Goal: Information Seeking & Learning: Check status

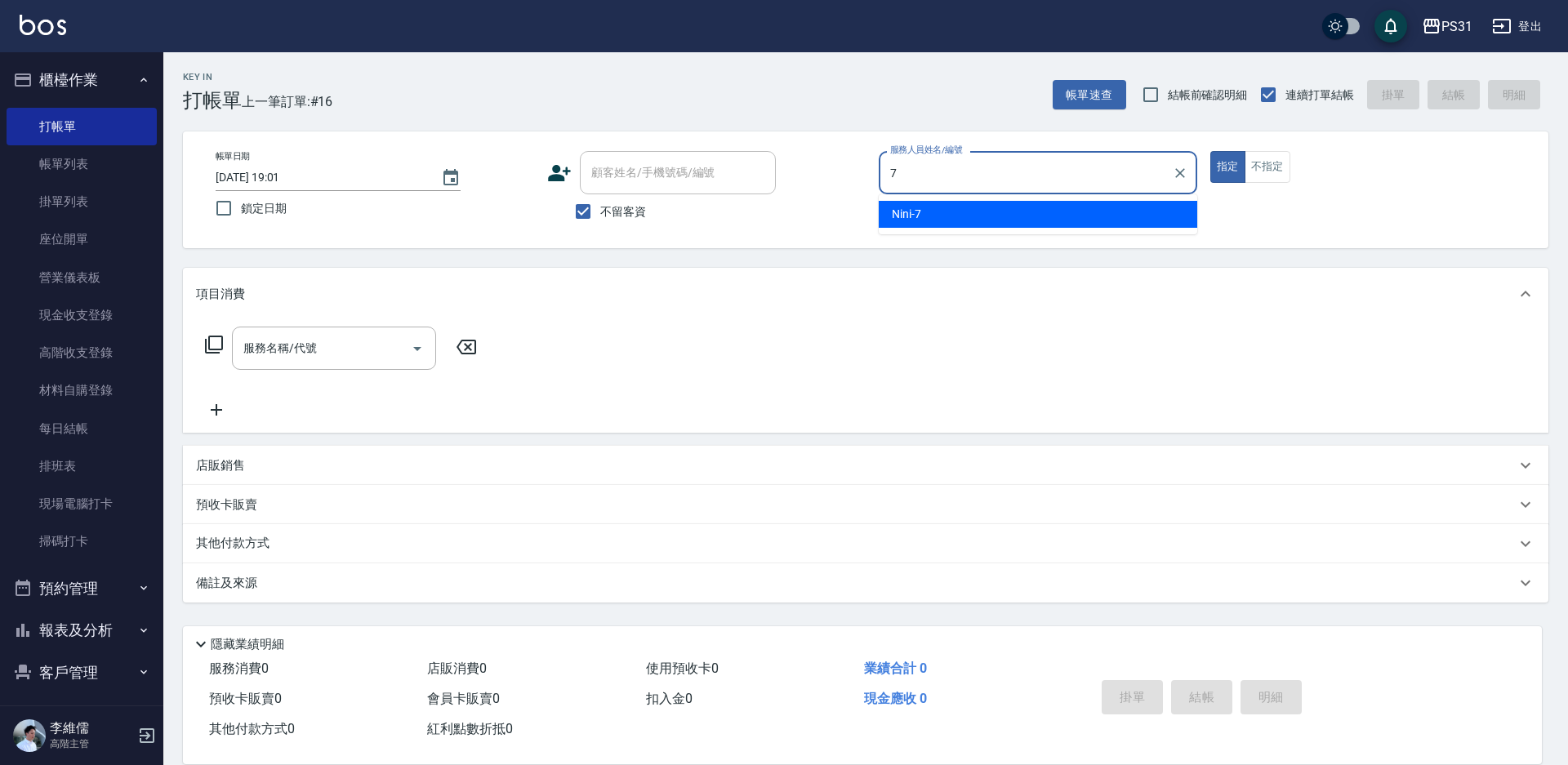
type input "Nini-7"
type button "true"
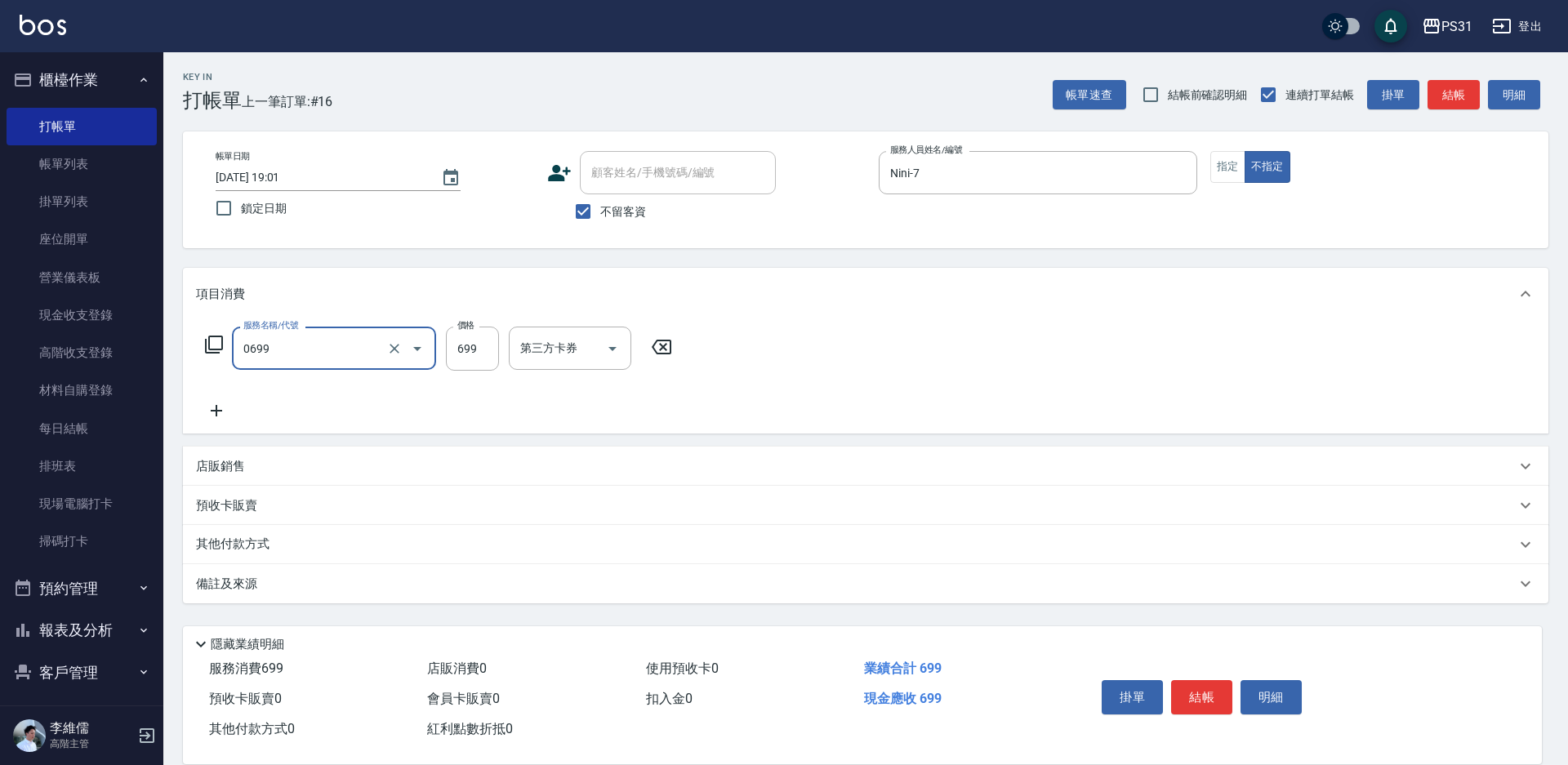
type input "精油699(0699)"
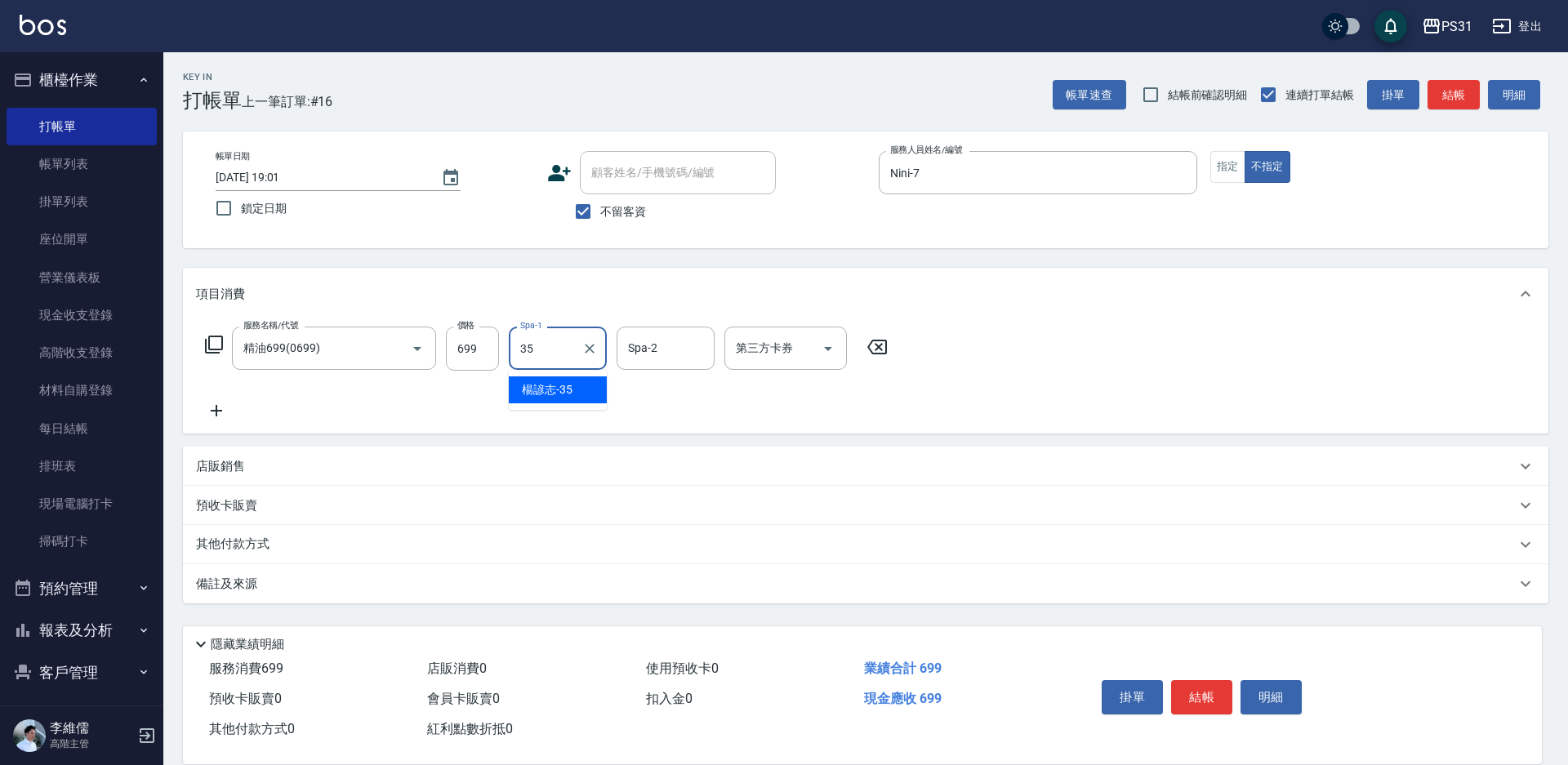
type input "楊諺志-35"
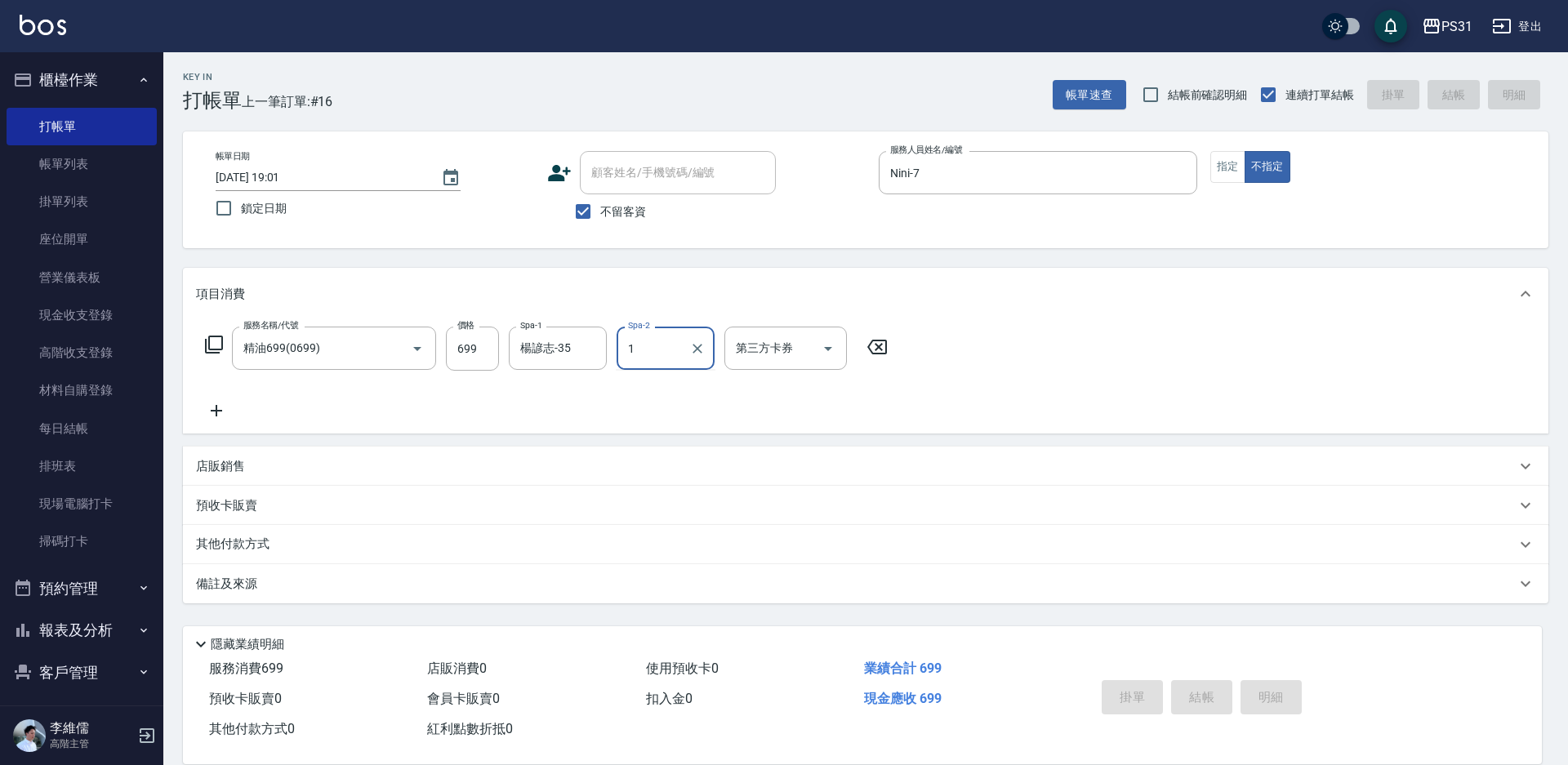
type input "11"
type input "2025/08/21 20:23"
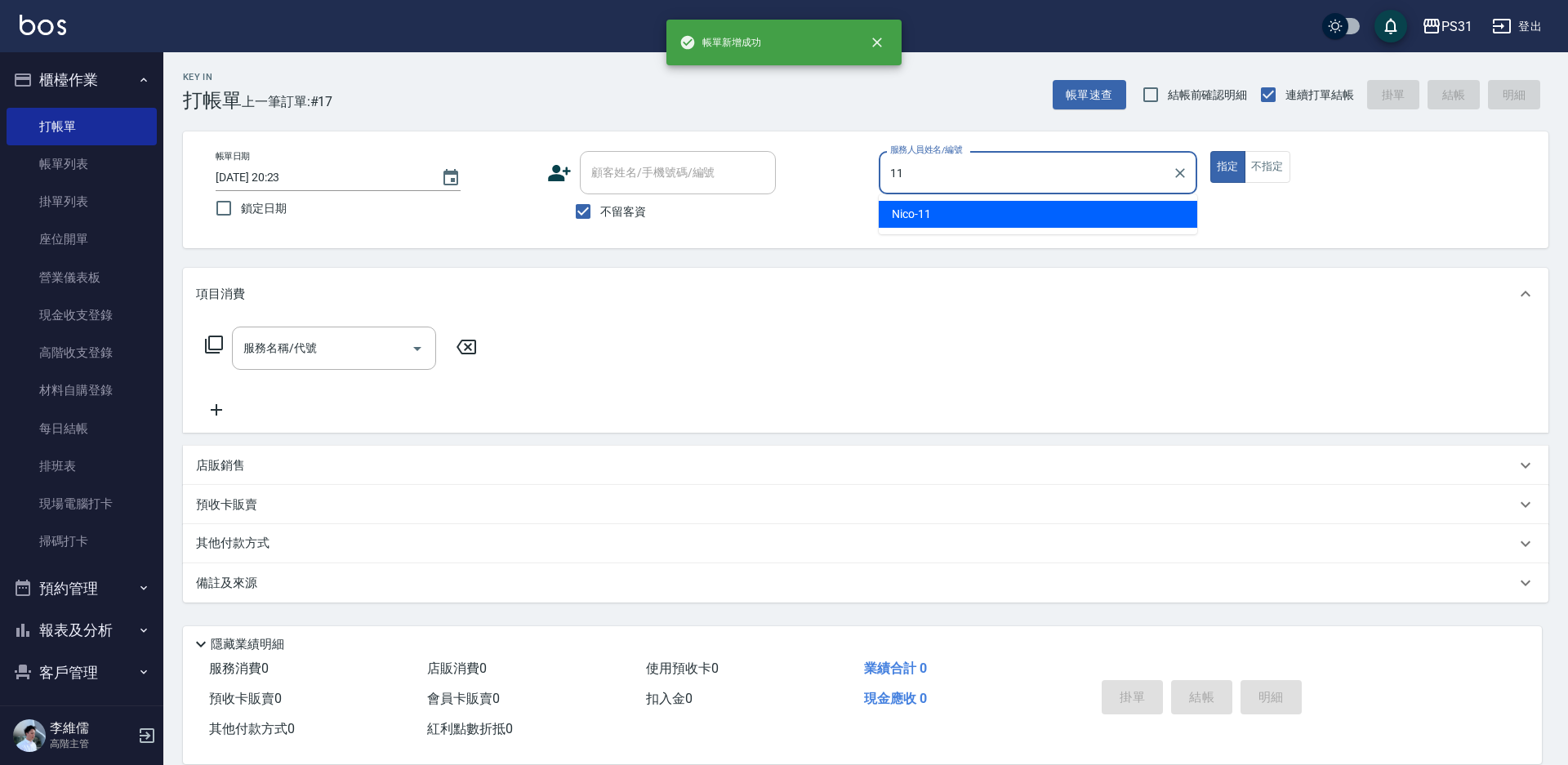
type input "Nico-11"
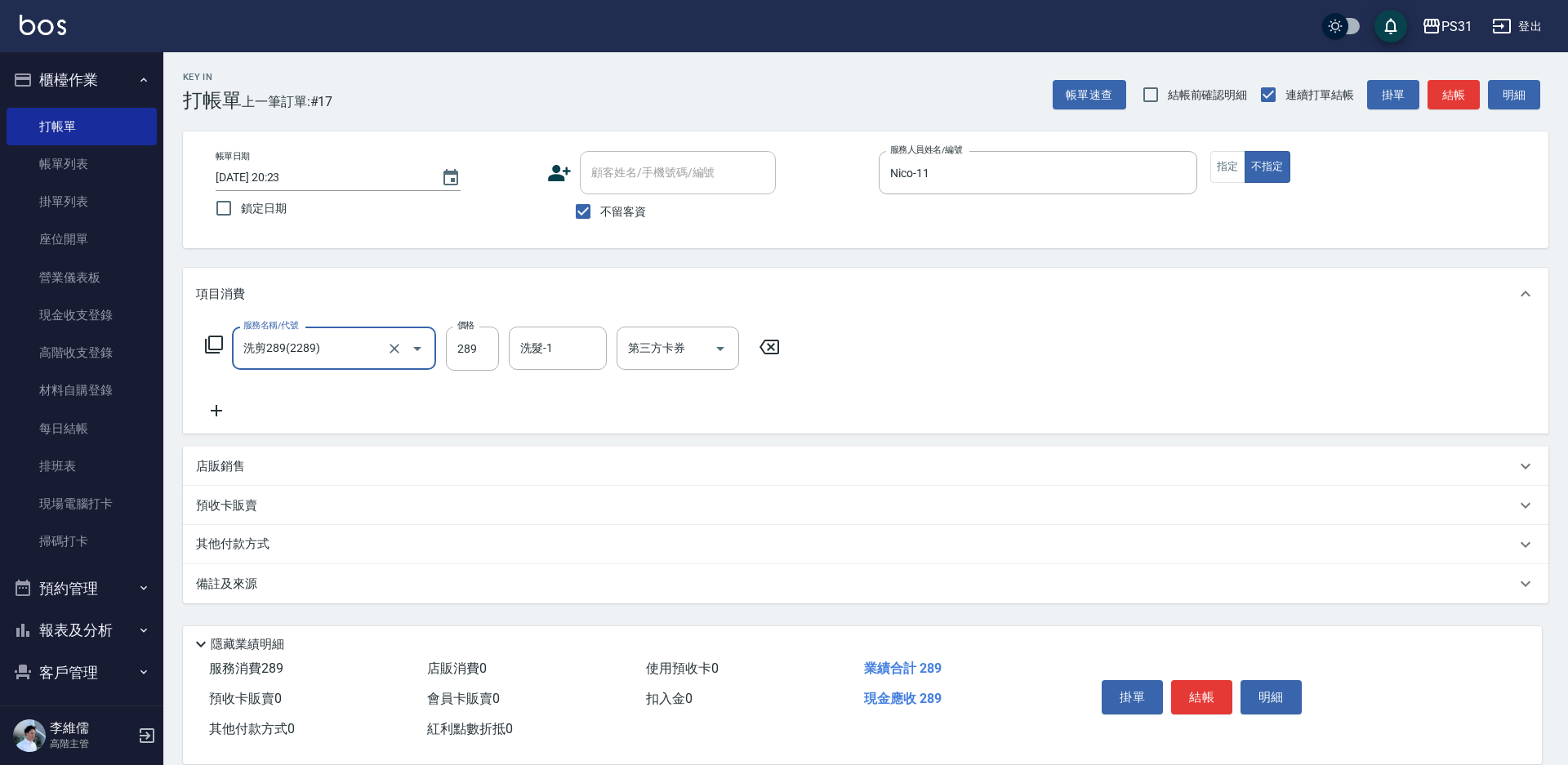
type input "洗剪289(2289)"
type input "鈺欣-34"
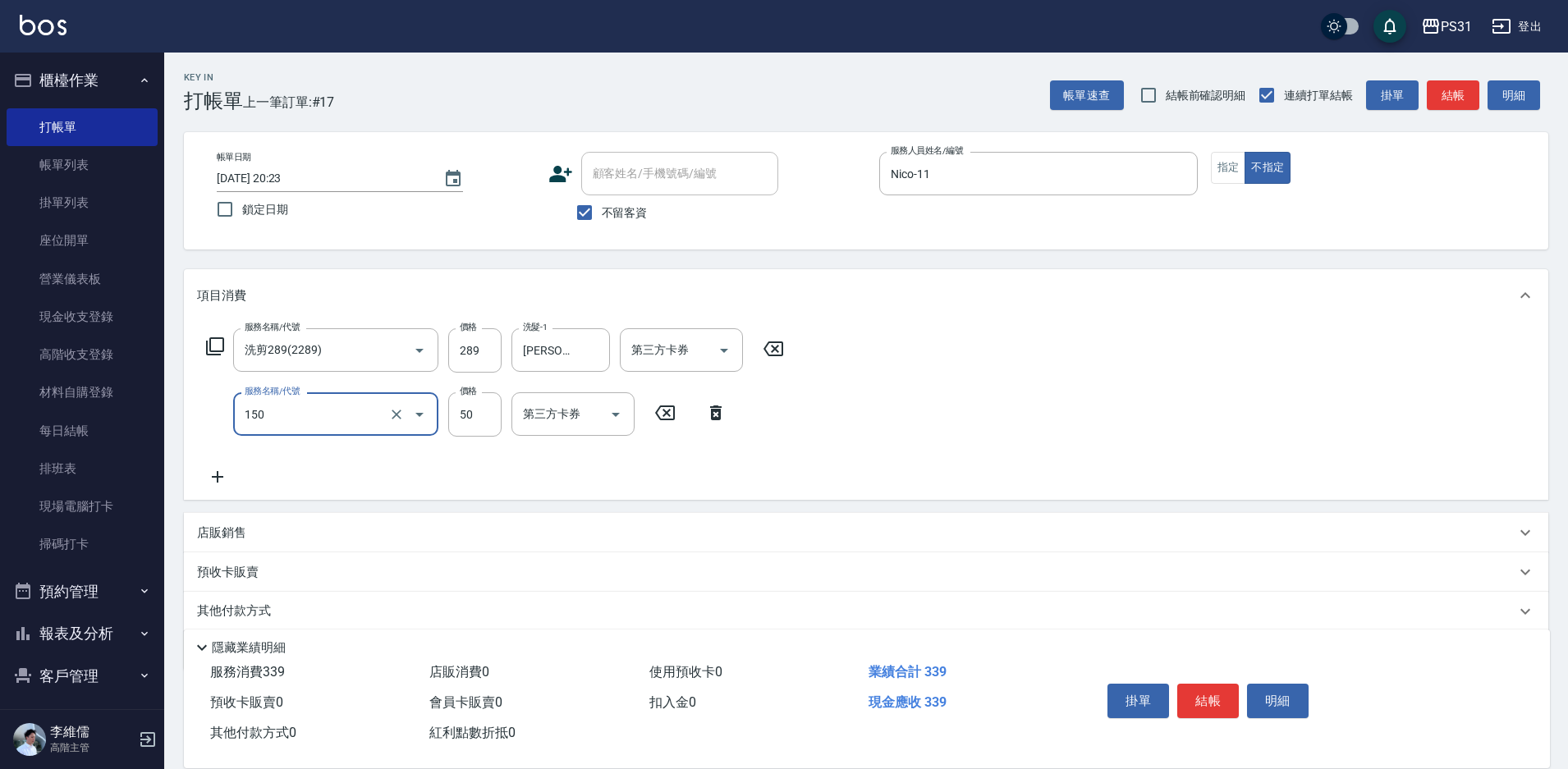
type input "精油(150)"
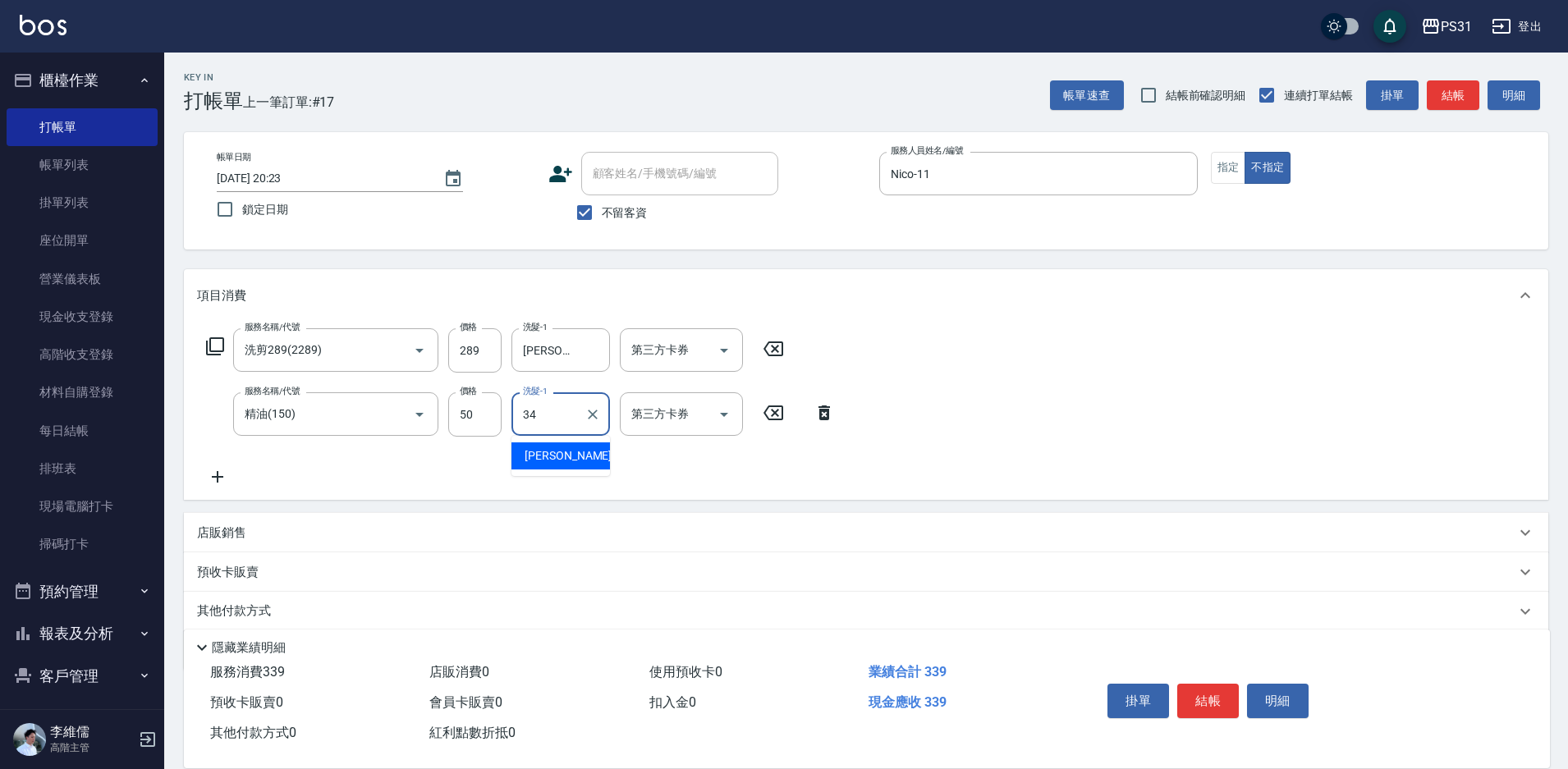
type input "鈺欣-34"
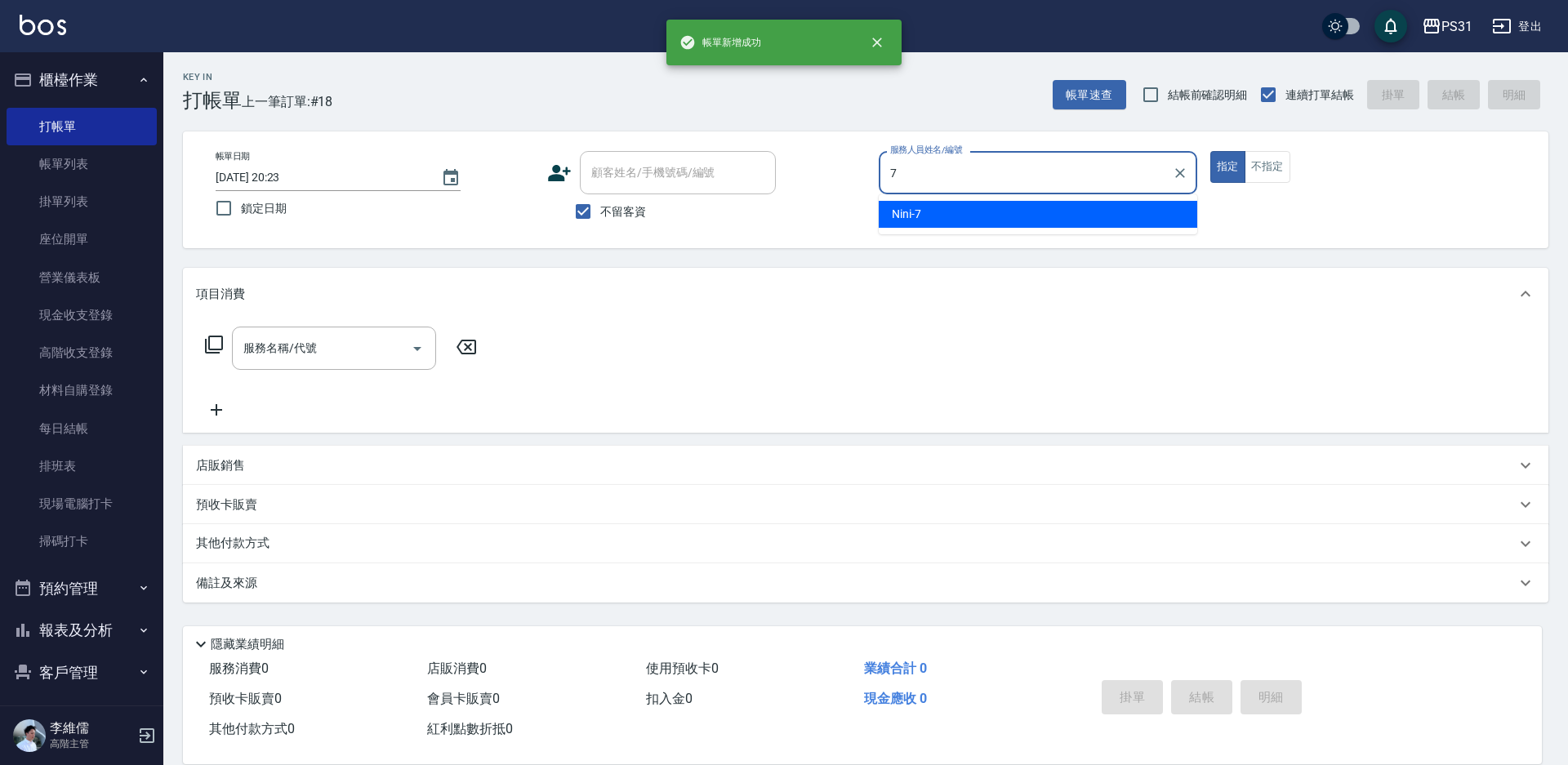
type input "Nini-7"
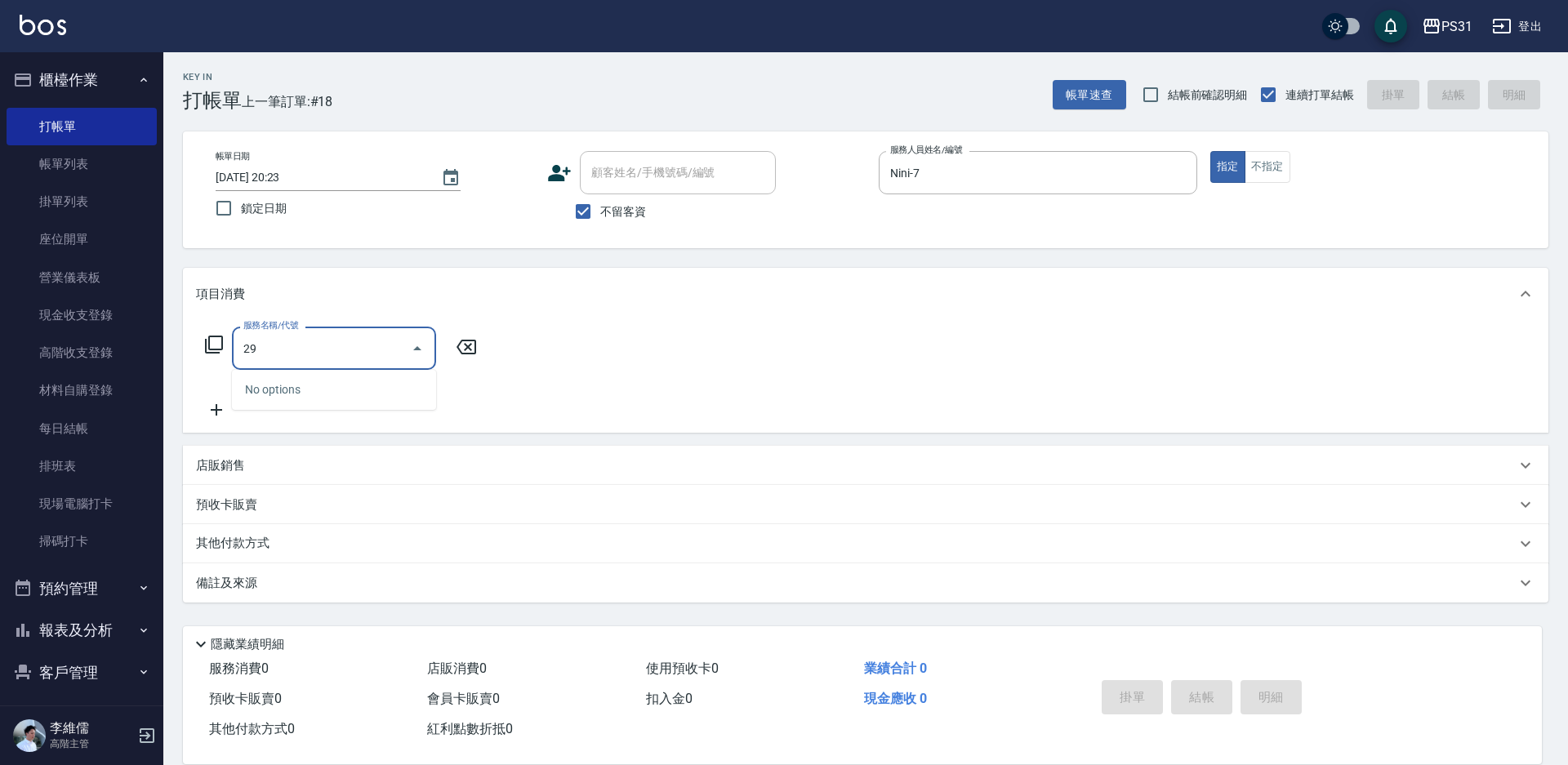
type input "2"
type input "4"
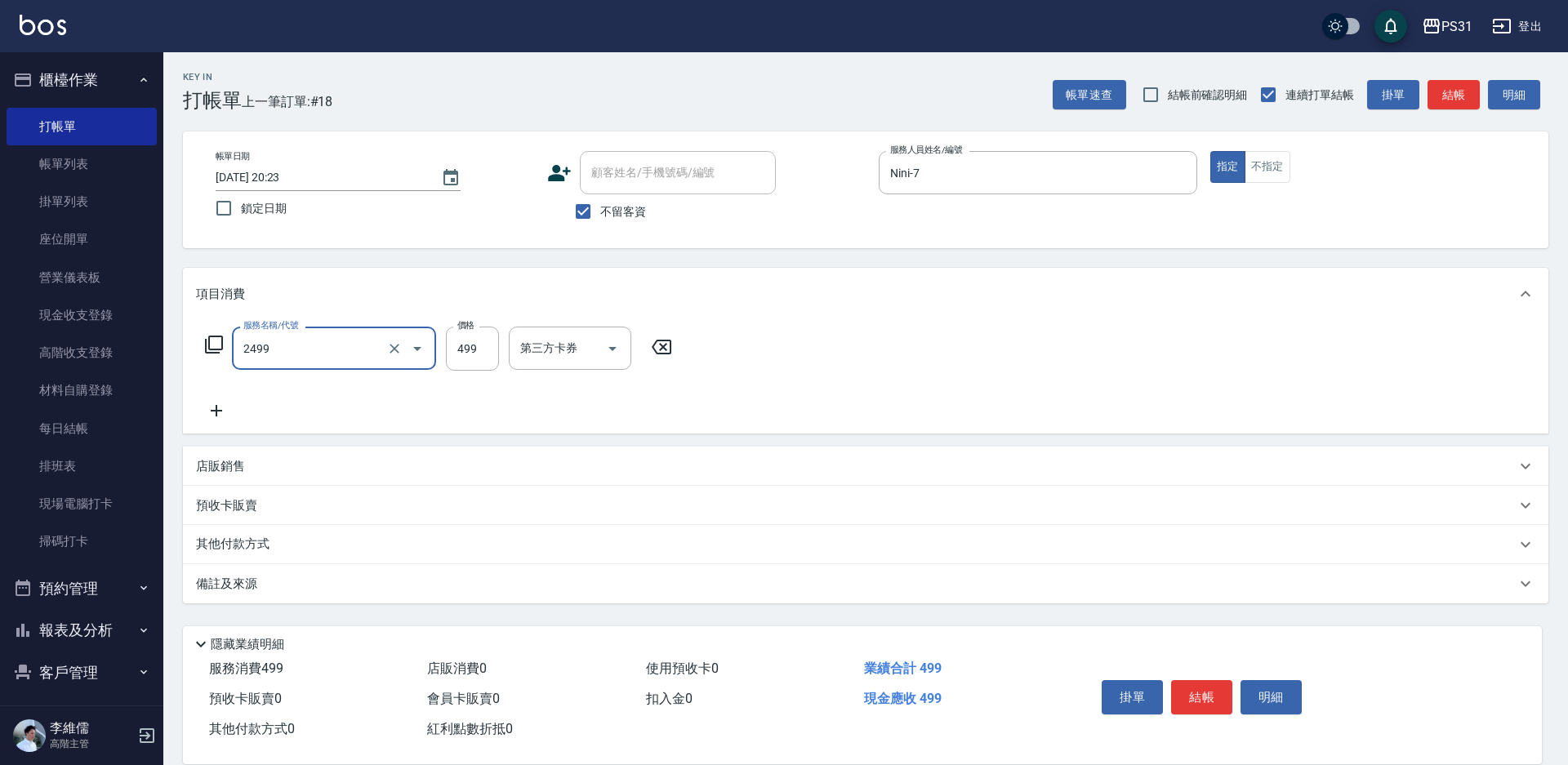
type input "499洗剪套餐(2499)"
type input "449"
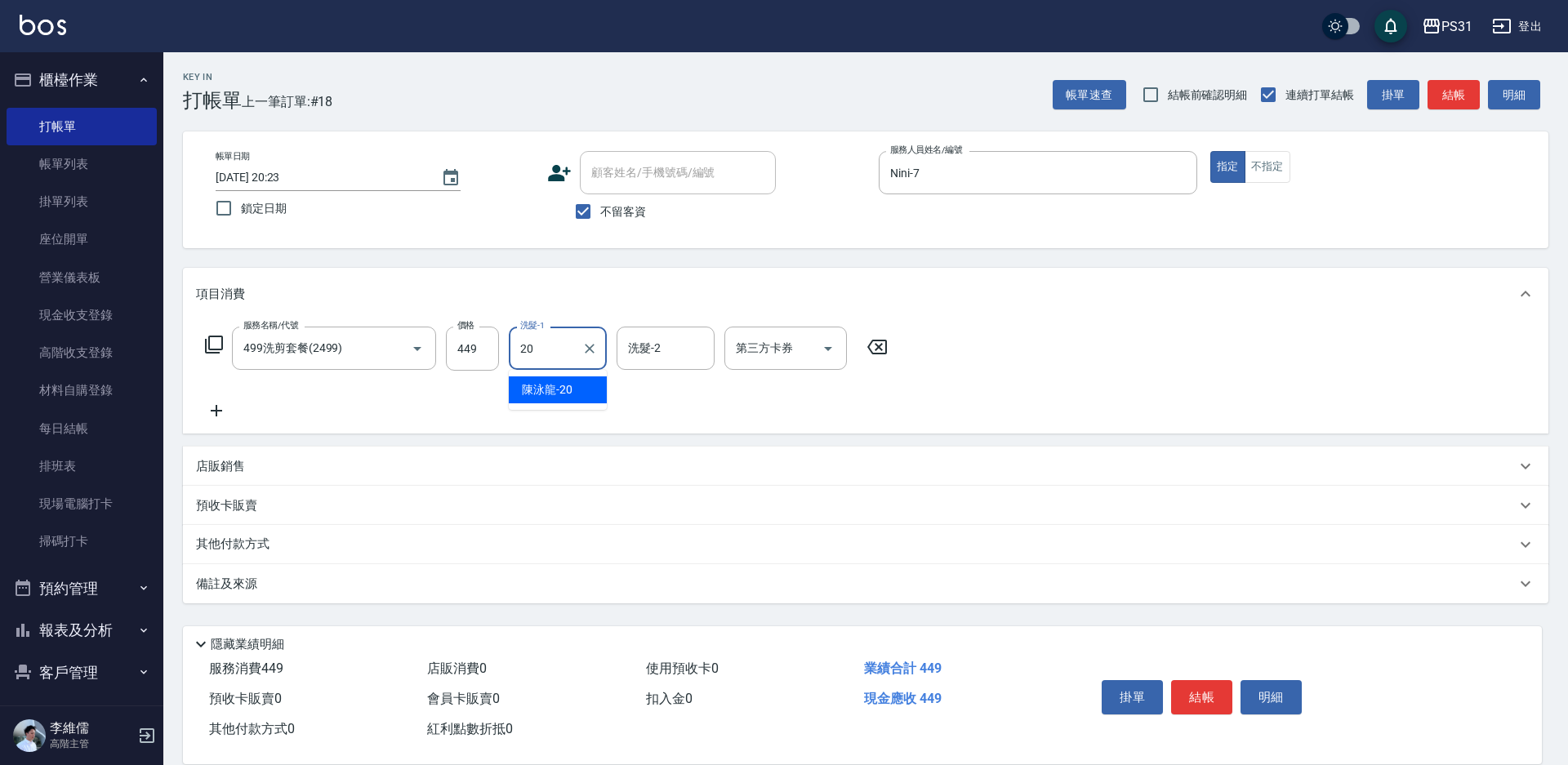
type input "陳泳龍-20"
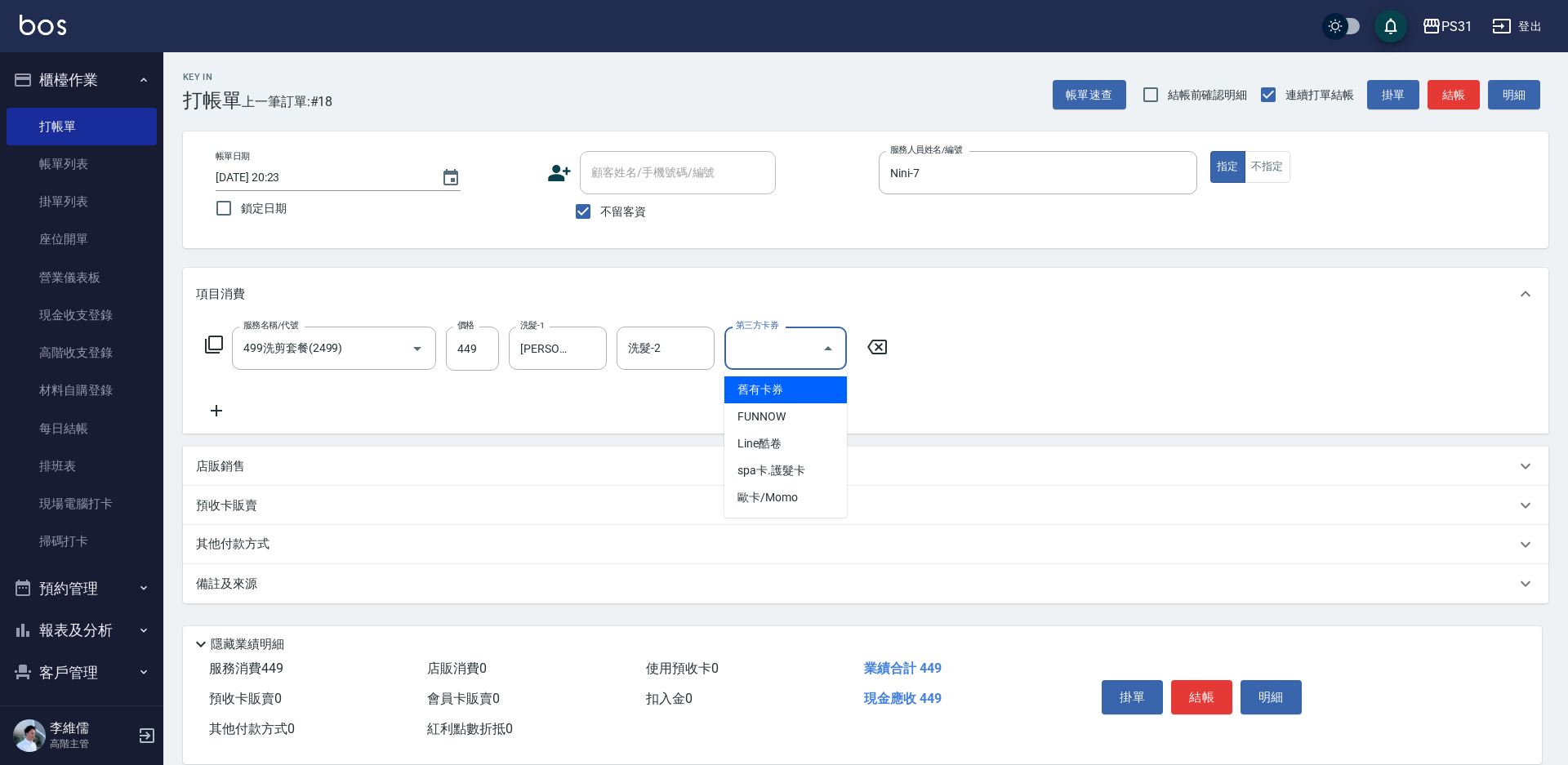
type input "舊有卡券"
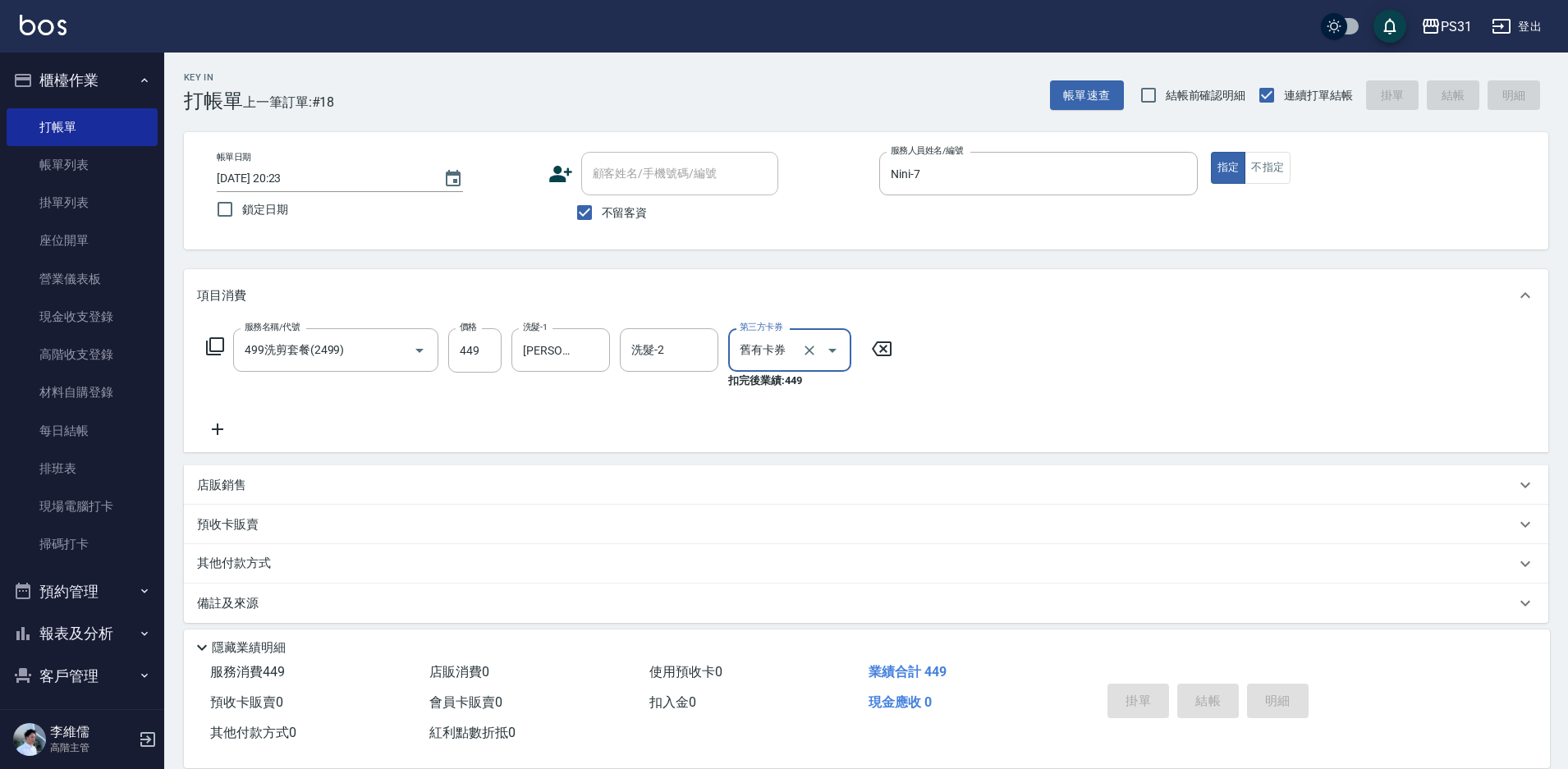
type input "2025/08/21 20:24"
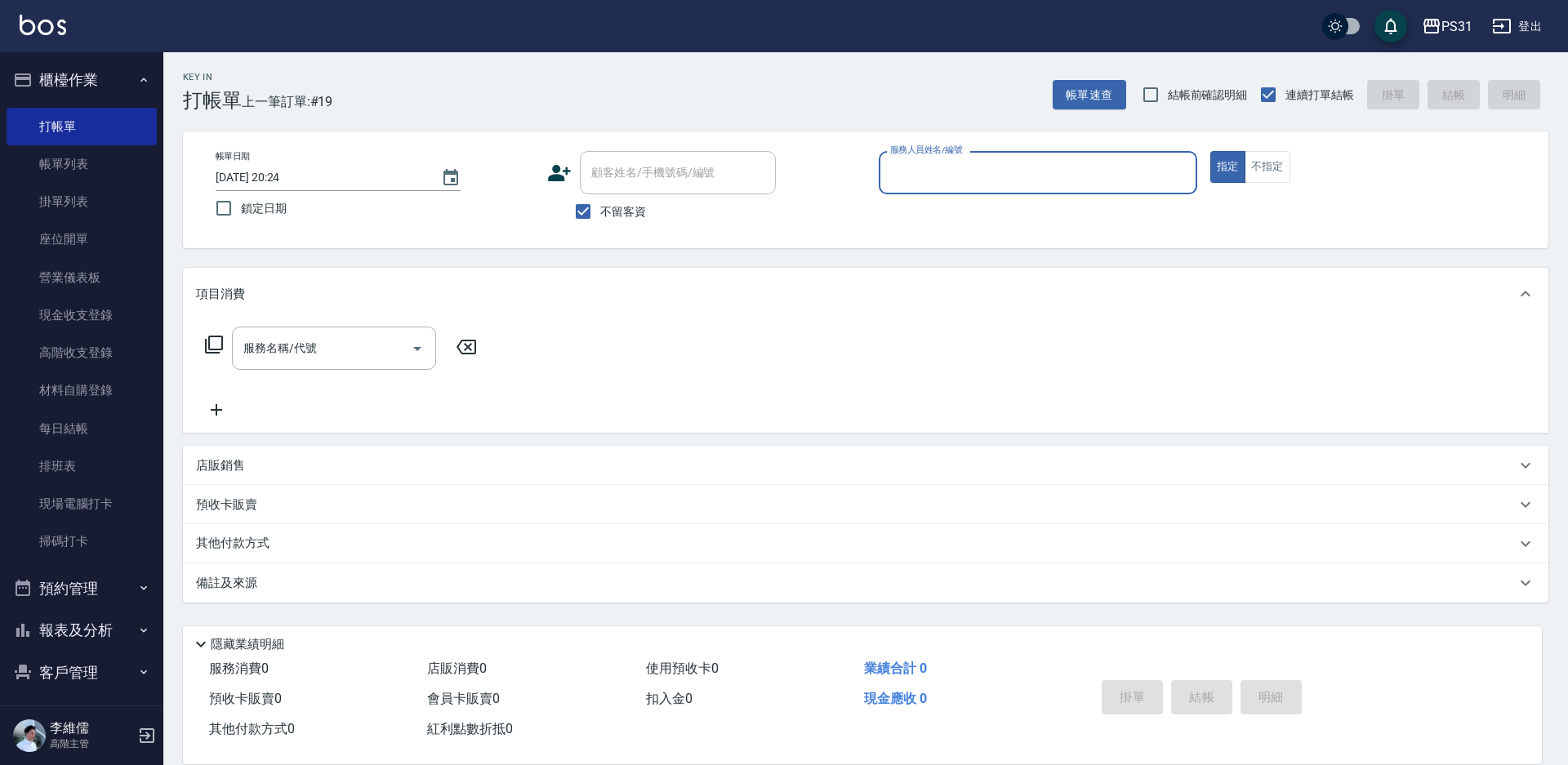
click at [64, 627] on button "報表及分析" at bounding box center [82, 630] width 150 height 42
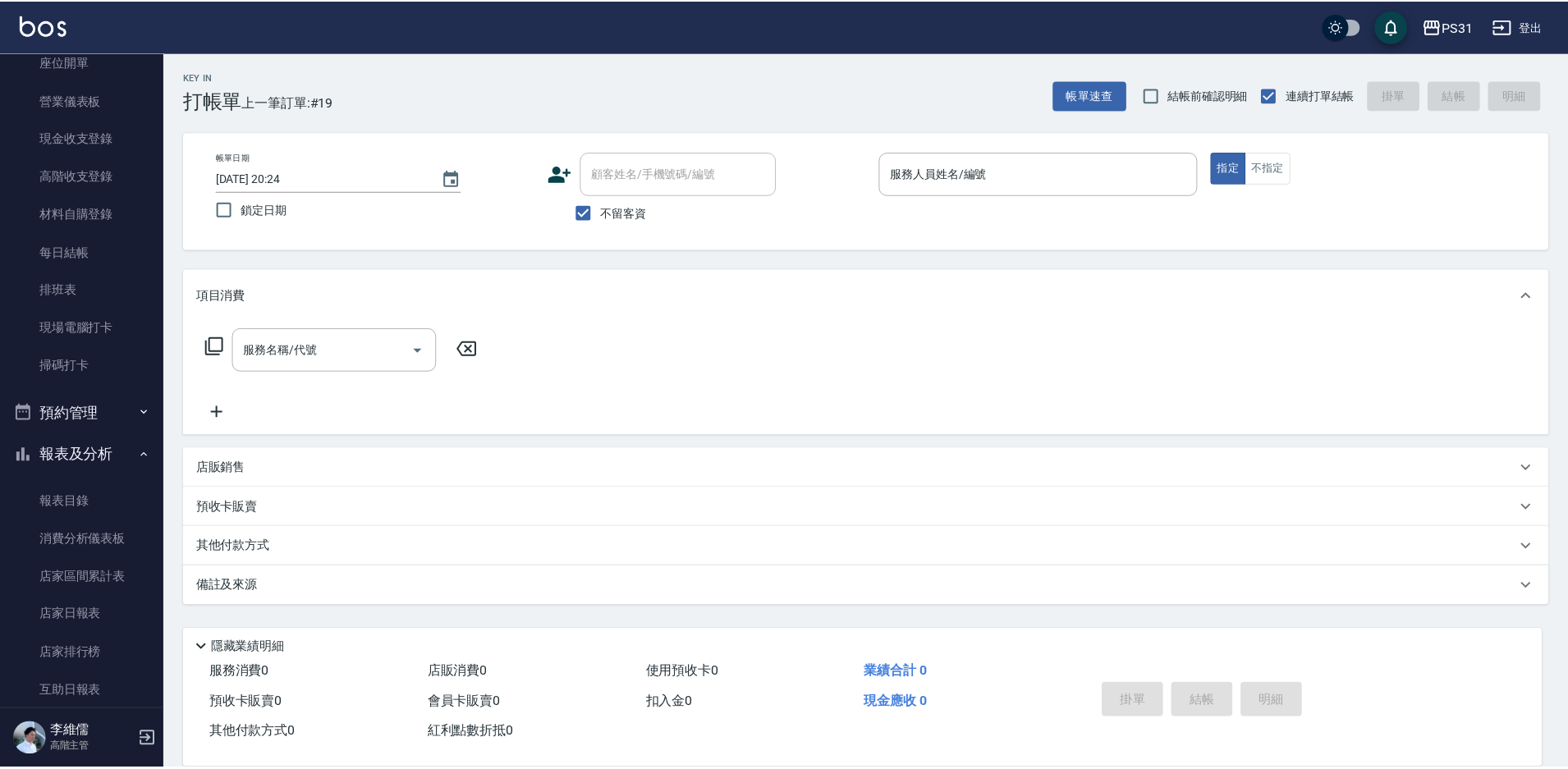
scroll to position [410, 0]
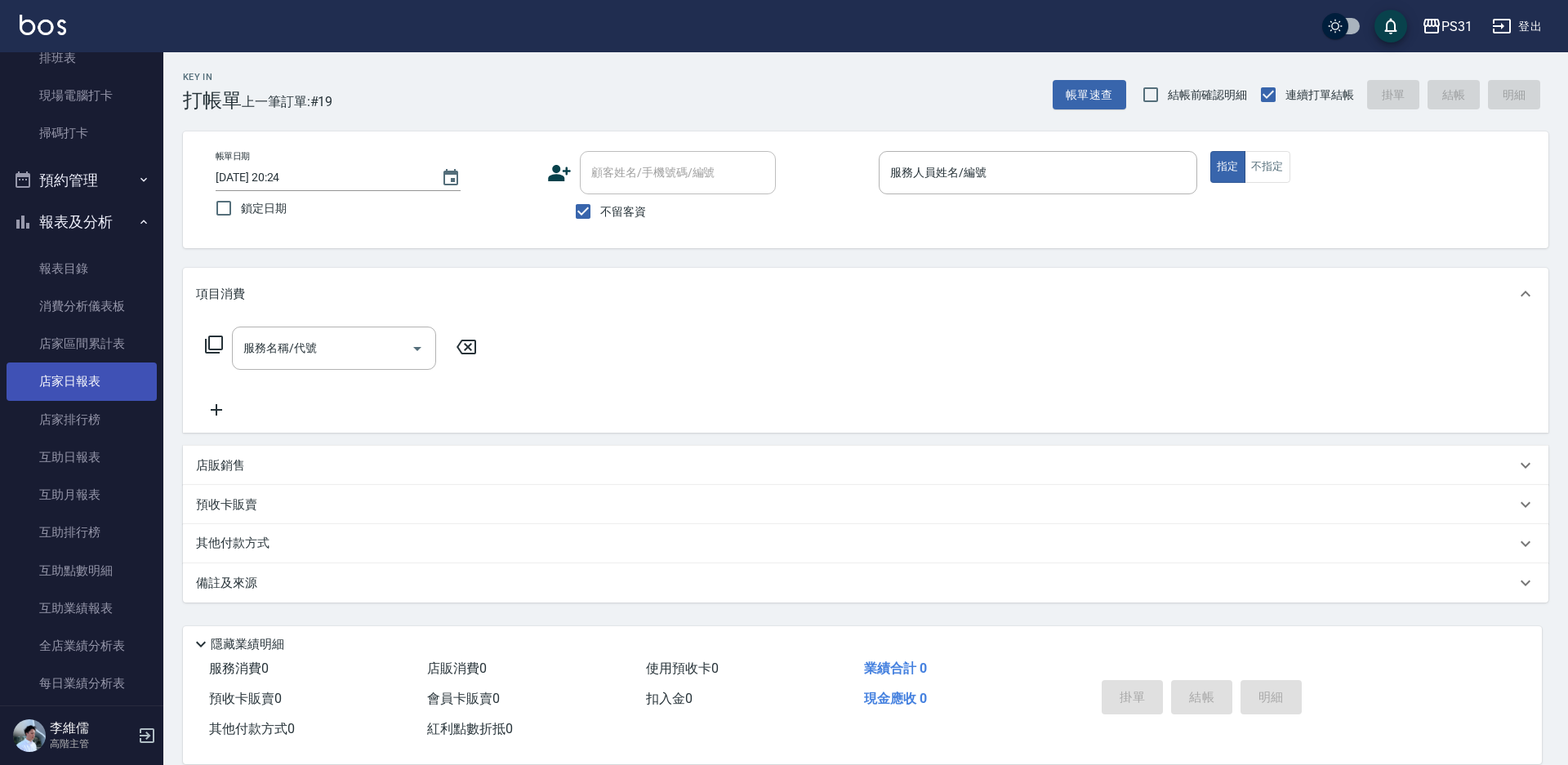
click at [86, 391] on link "店家日報表" at bounding box center [82, 382] width 150 height 38
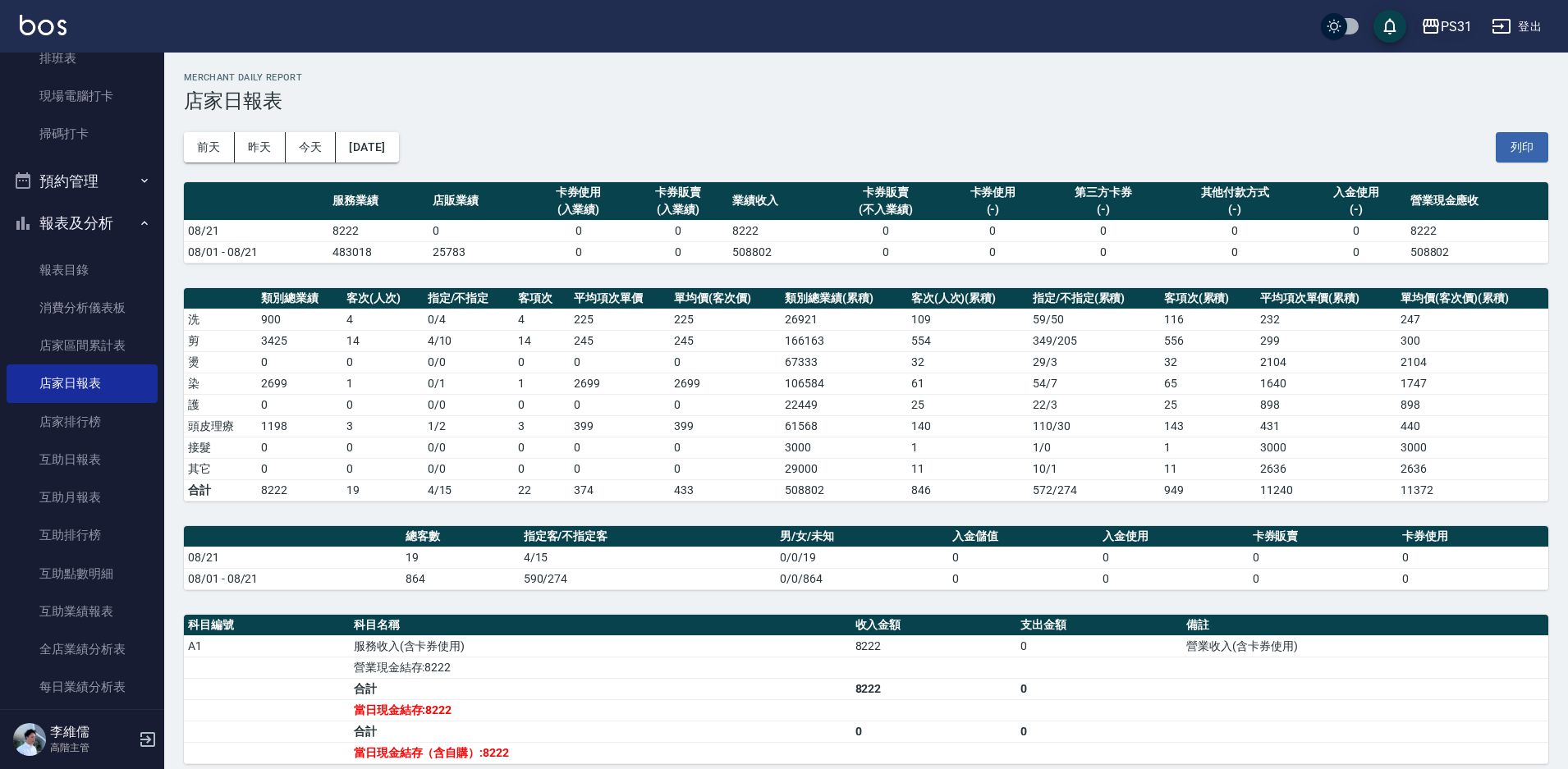
click at [1448, 24] on div "PS31" at bounding box center [1456, 27] width 31 height 21
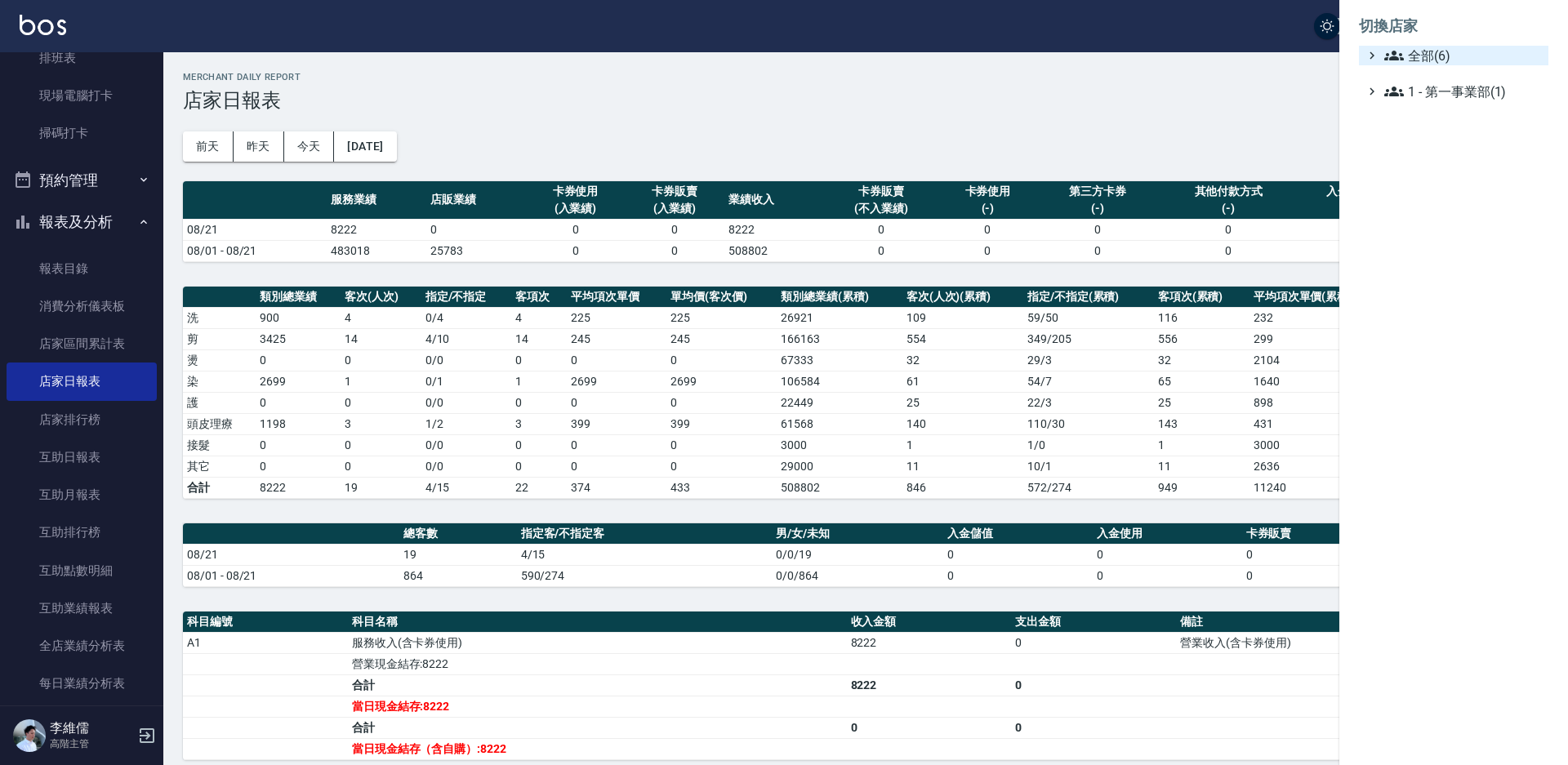
click at [1378, 62] on icon at bounding box center [1372, 55] width 15 height 15
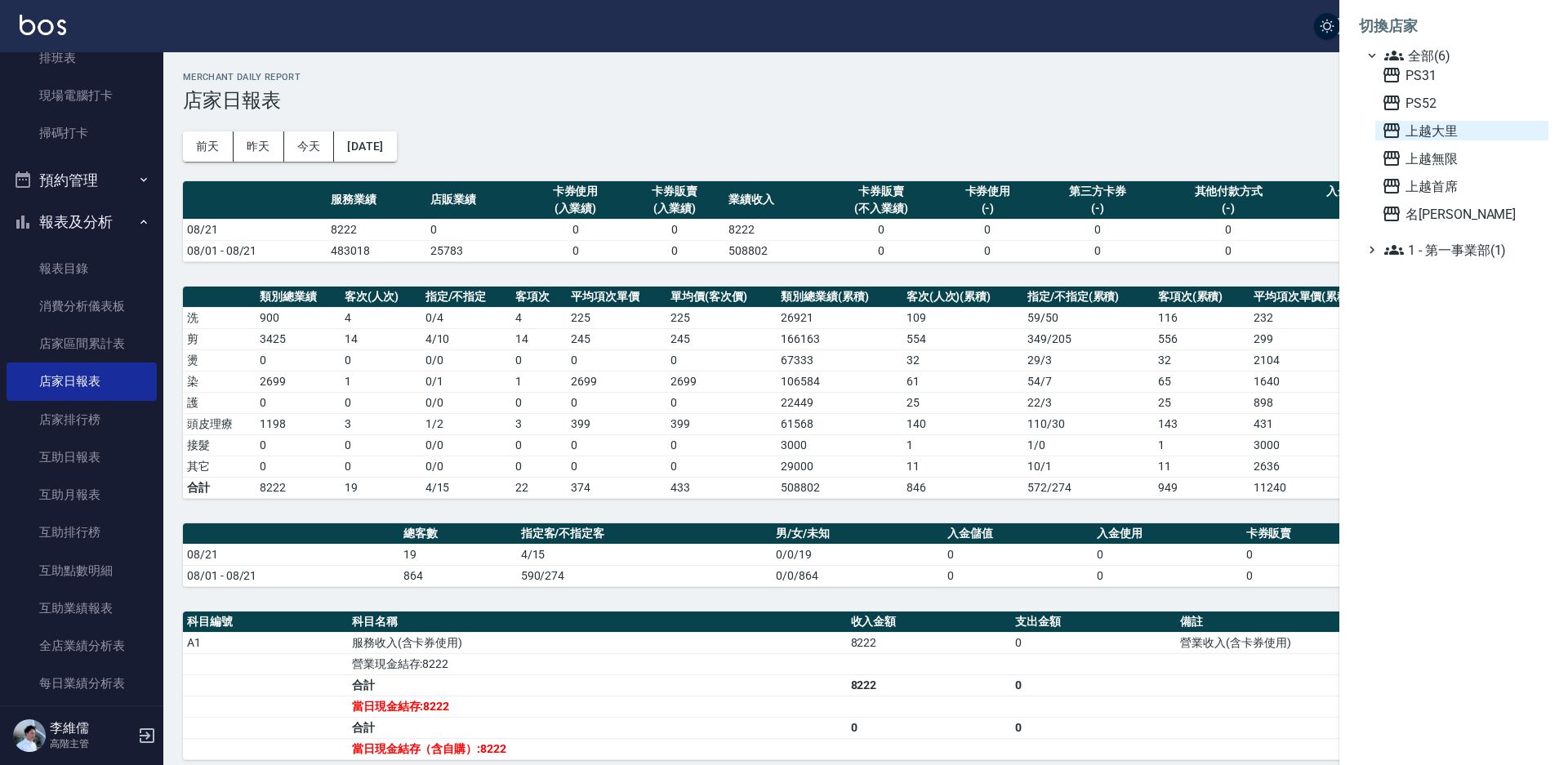
click at [1456, 131] on span "上越大里" at bounding box center [1462, 130] width 160 height 20
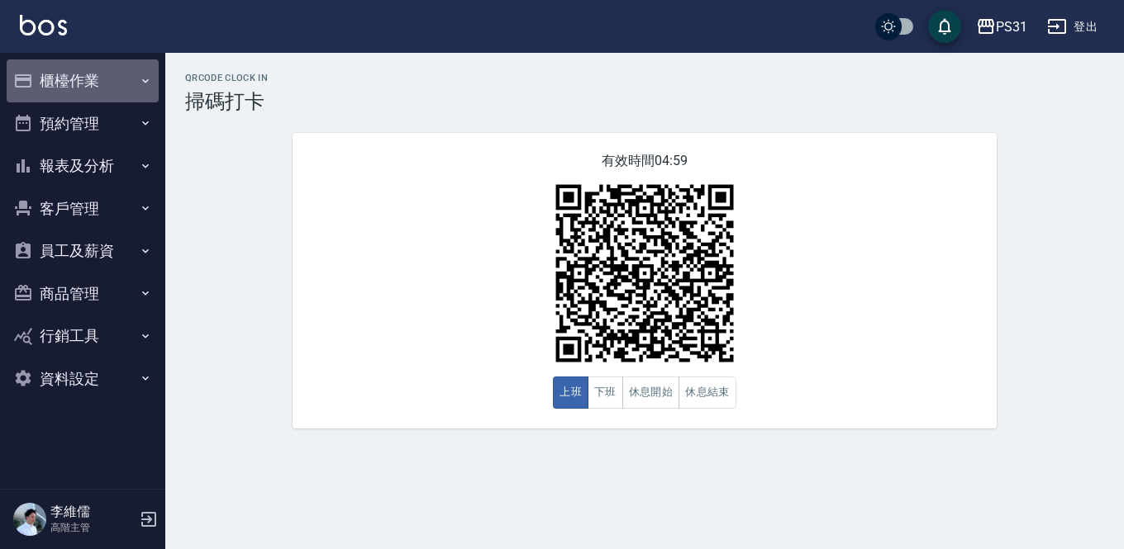
click at [56, 83] on button "櫃檯作業" at bounding box center [83, 80] width 152 height 43
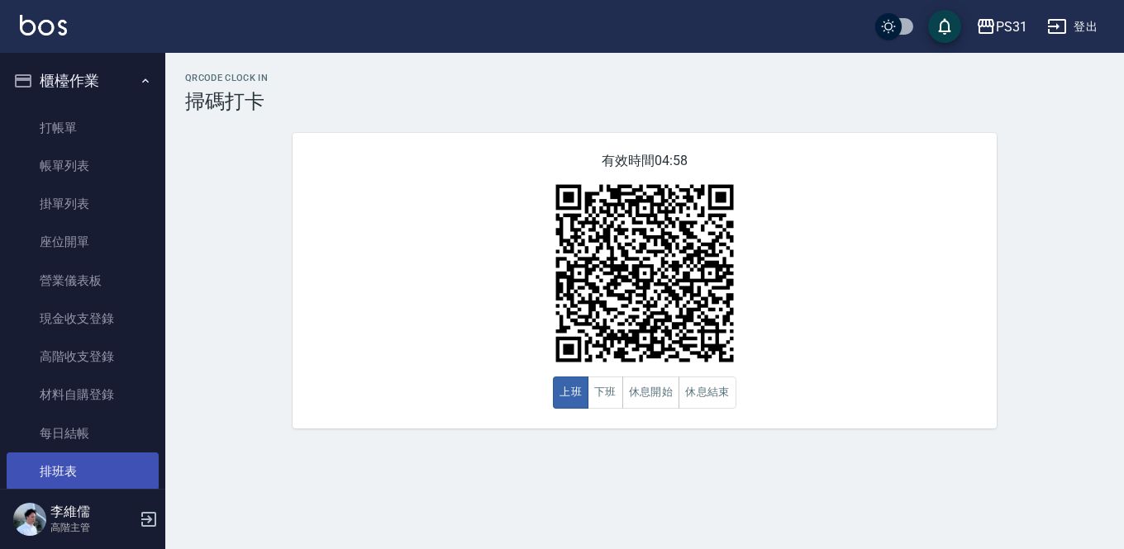
scroll to position [165, 0]
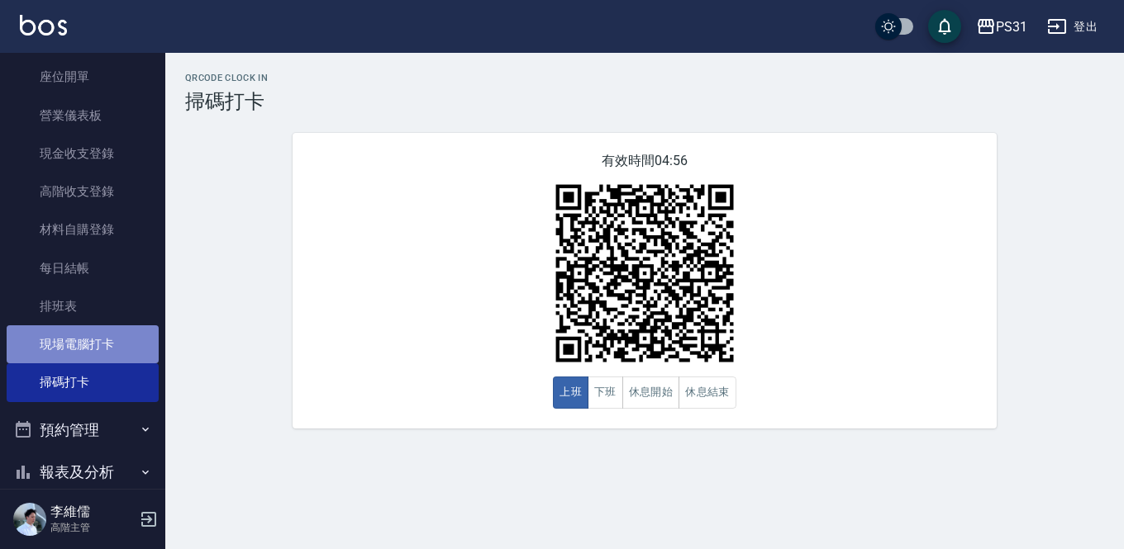
click at [106, 335] on link "現場電腦打卡" at bounding box center [83, 345] width 152 height 38
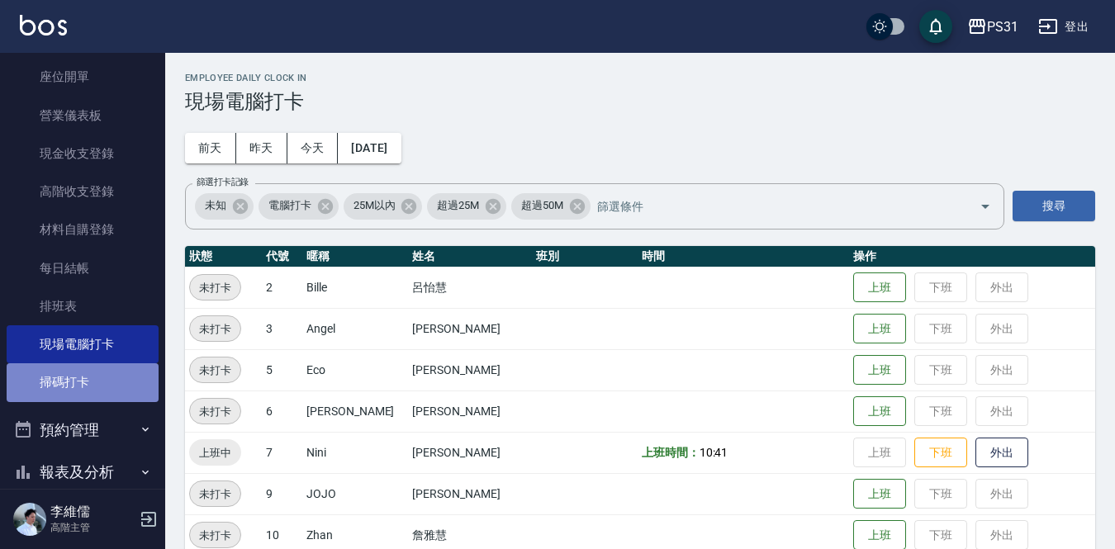
click at [92, 392] on link "掃碼打卡" at bounding box center [83, 383] width 152 height 38
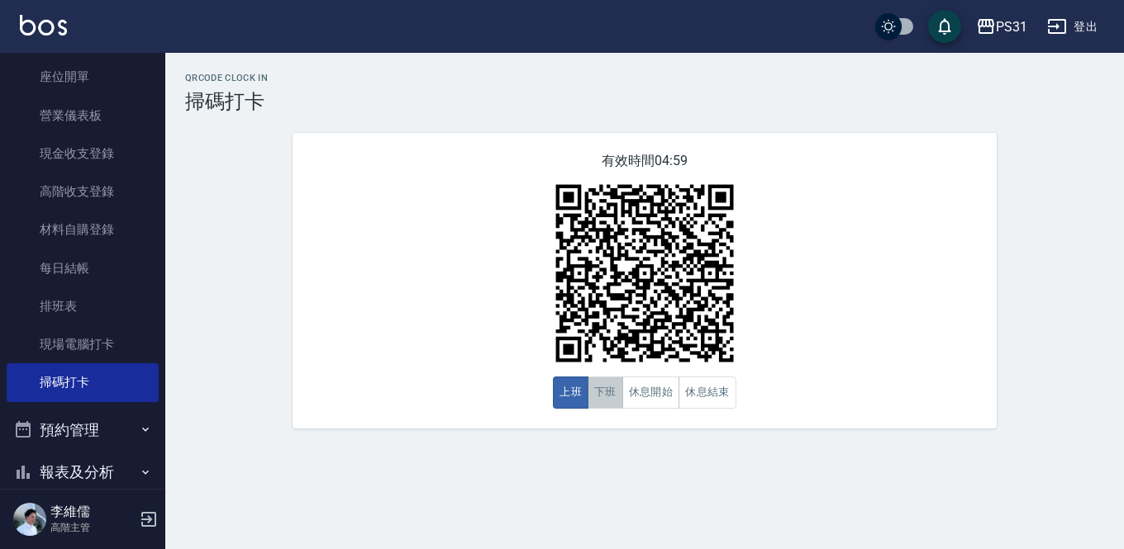
click at [604, 398] on button "下班" at bounding box center [605, 393] width 36 height 32
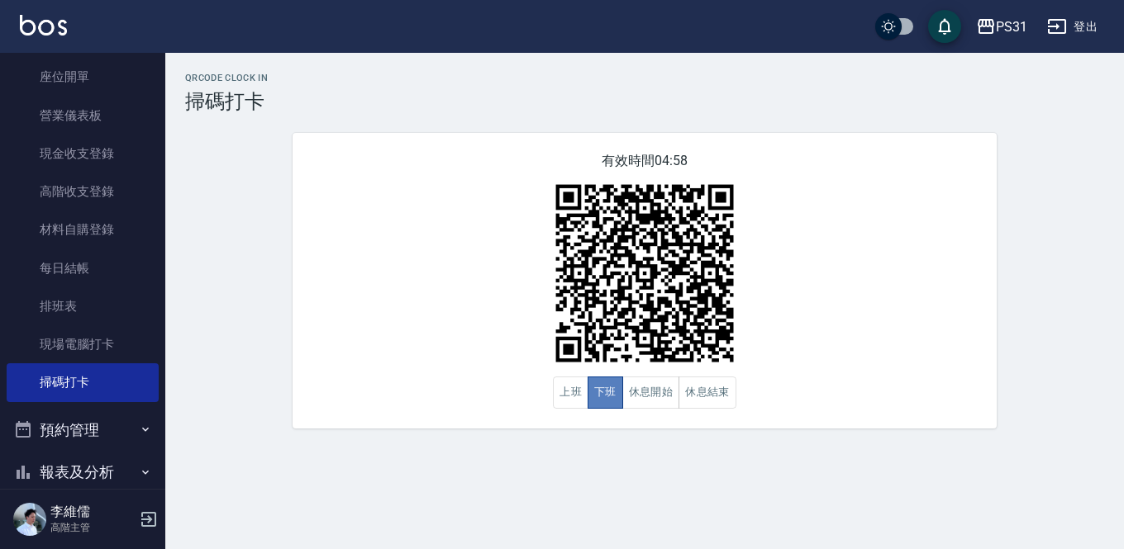
click at [604, 398] on button "下班" at bounding box center [605, 393] width 36 height 32
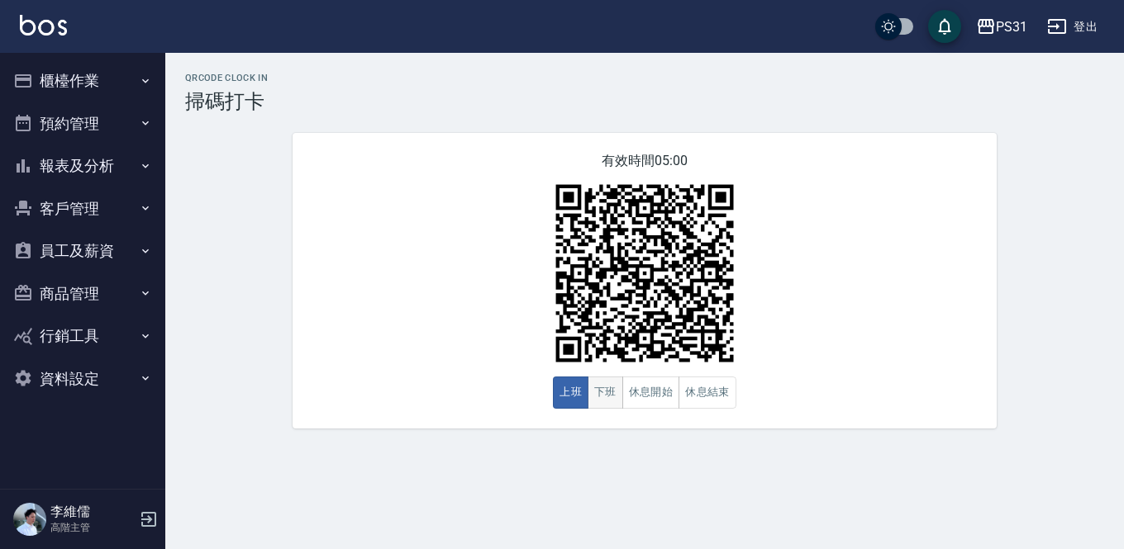
click at [607, 394] on button "下班" at bounding box center [605, 393] width 36 height 32
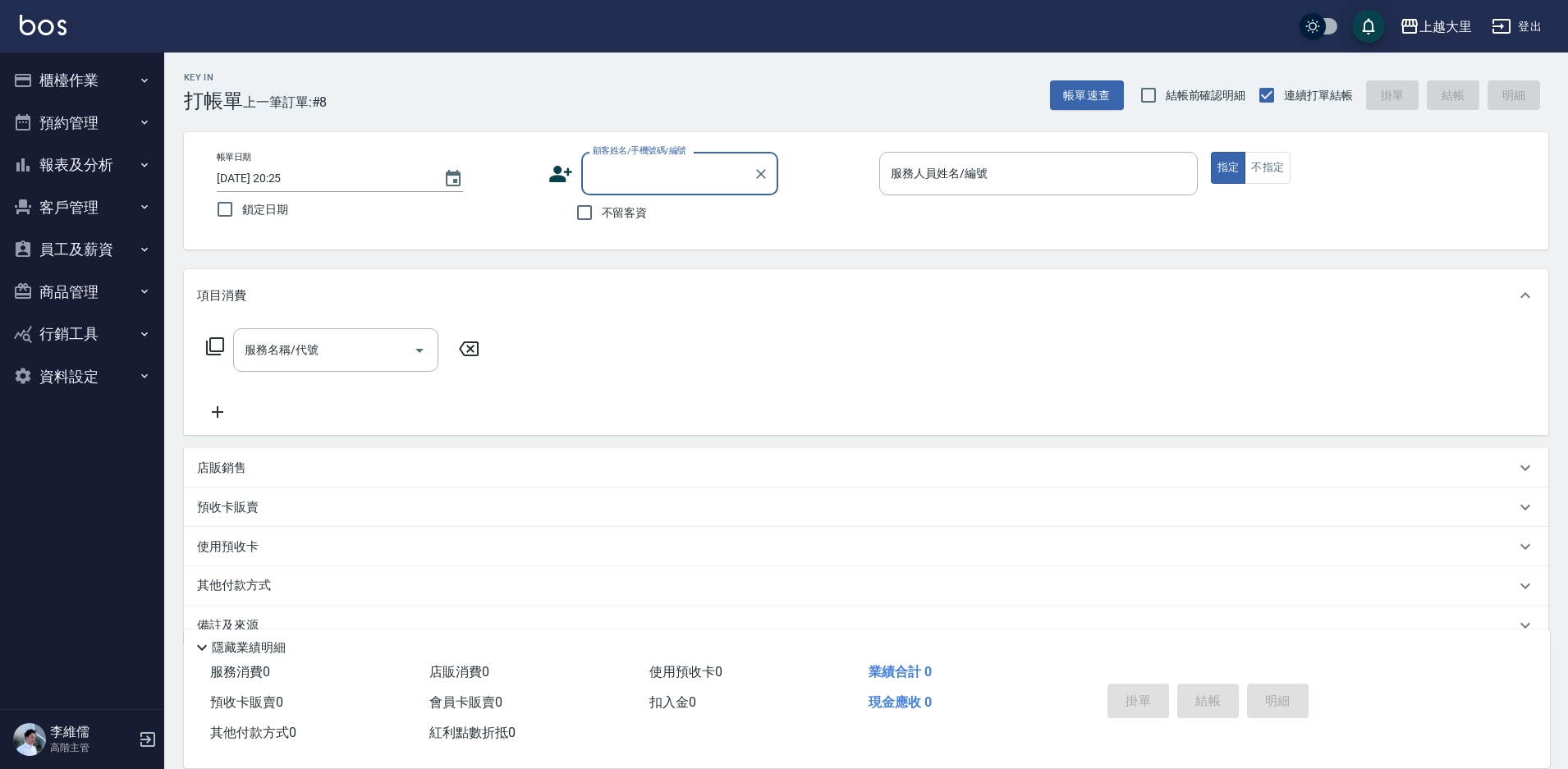
click at [84, 252] on button "員工及薪資" at bounding box center [82, 249] width 151 height 43
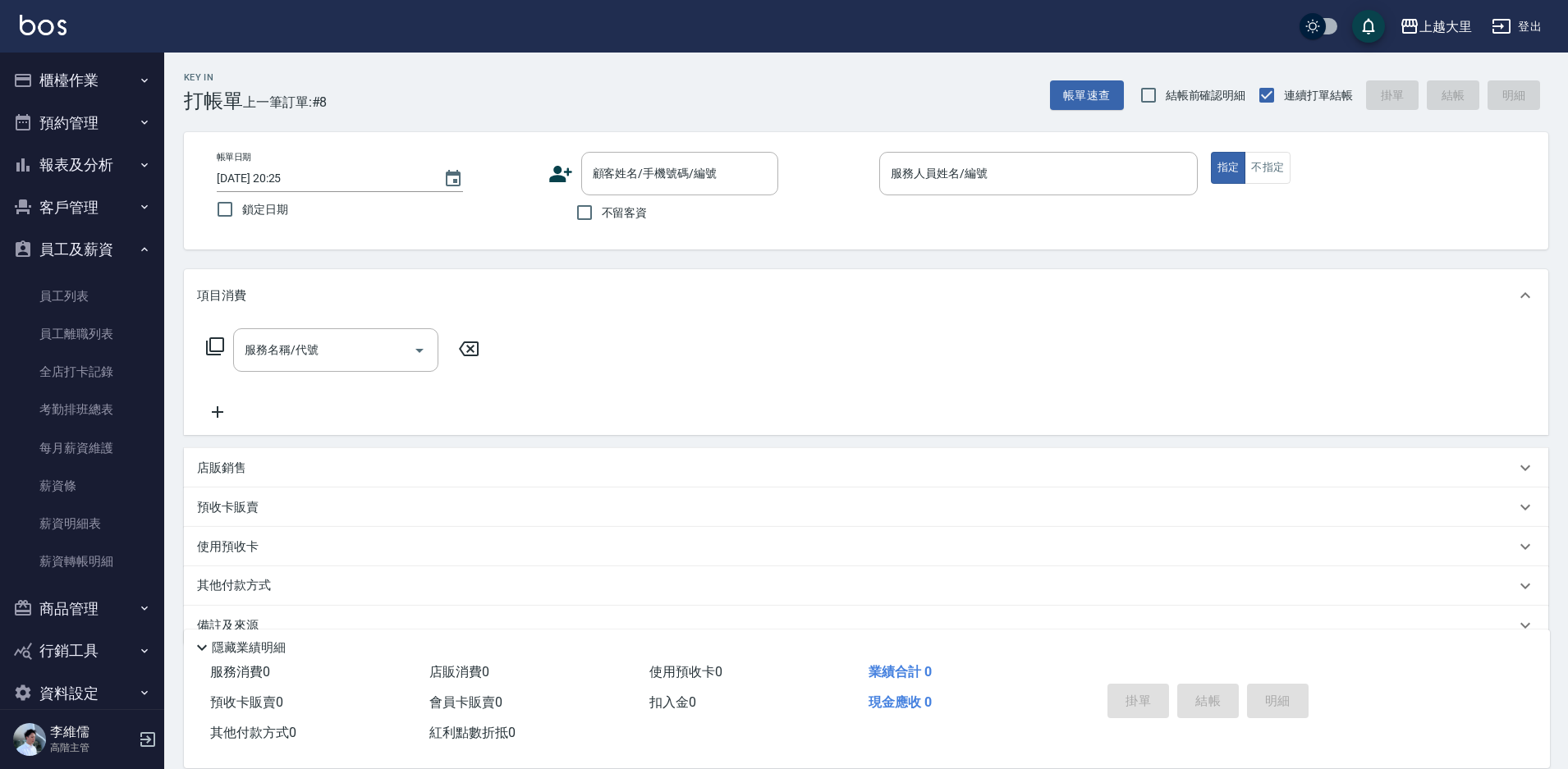
click at [87, 178] on button "報表及分析" at bounding box center [82, 165] width 151 height 43
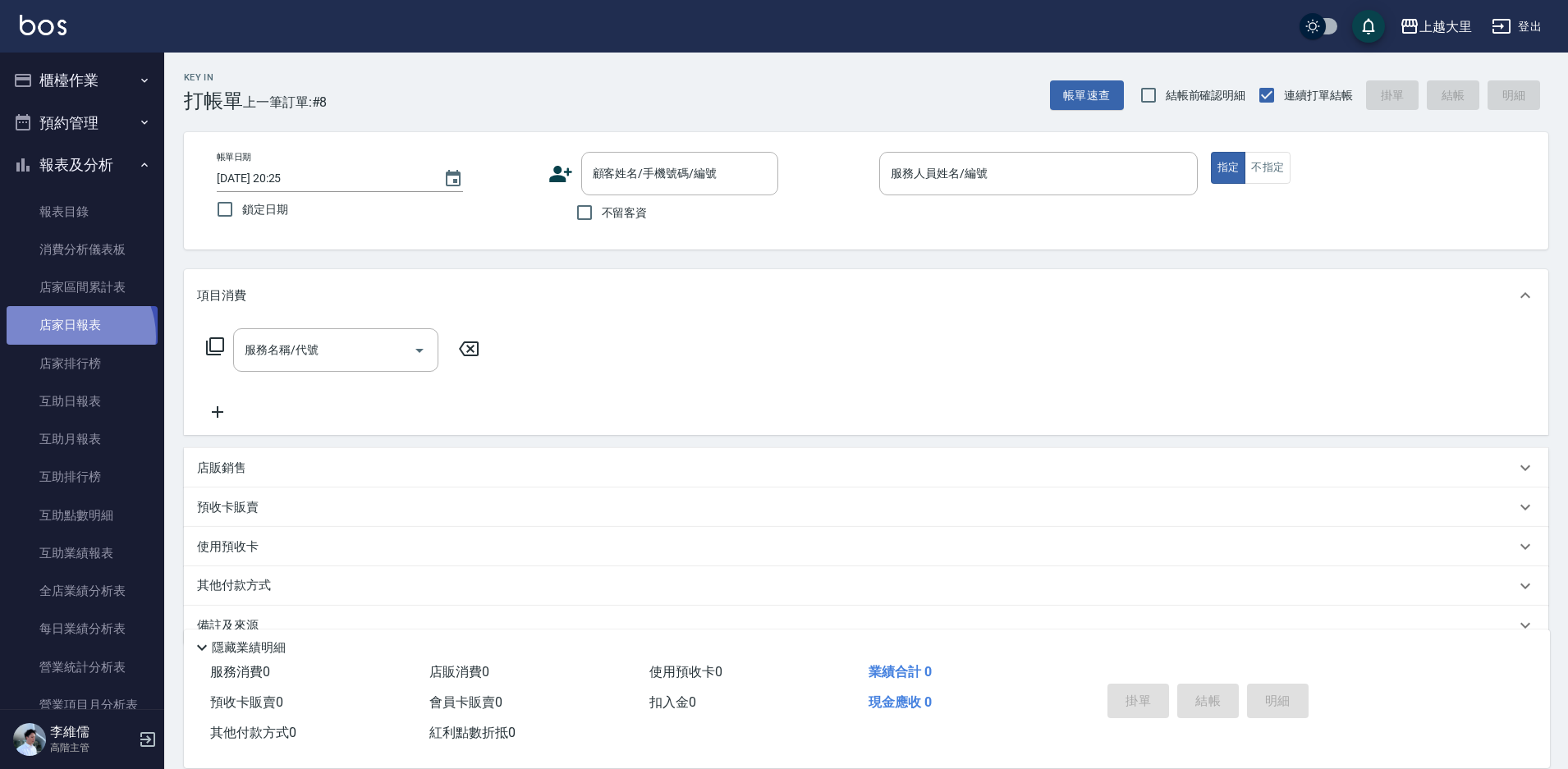
click at [68, 337] on link "店家日報表" at bounding box center [82, 325] width 151 height 38
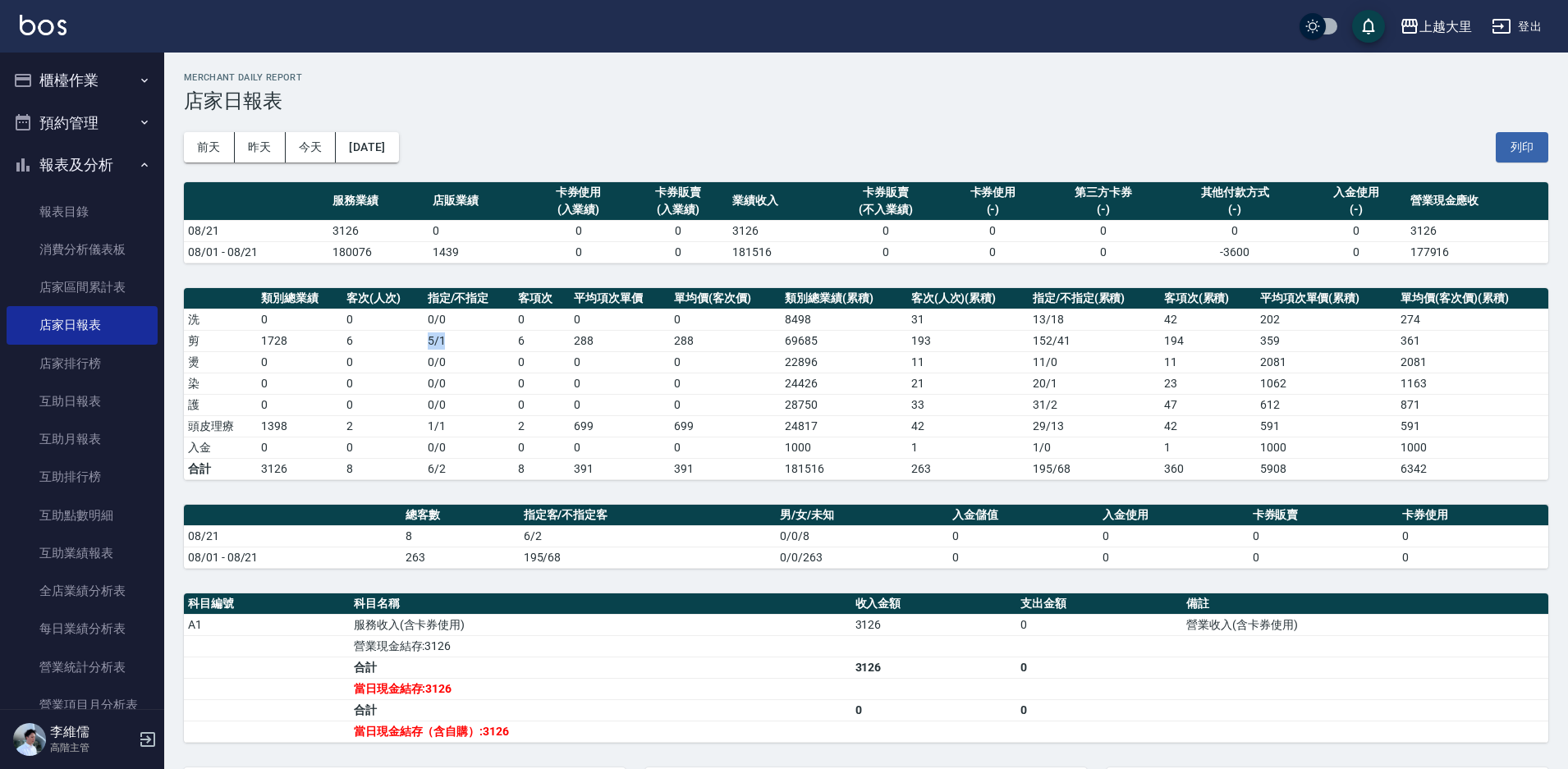
drag, startPoint x: 400, startPoint y: 341, endPoint x: 475, endPoint y: 348, distance: 75.3
click at [475, 348] on tr "剪 1728 6 5 / 1 6 288 288 69685 193 152 / 41 194 359 361" at bounding box center [865, 340] width 1364 height 21
click at [461, 375] on td "0 / 0" at bounding box center [469, 383] width 91 height 21
drag, startPoint x: 394, startPoint y: 429, endPoint x: 475, endPoint y: 425, distance: 81.1
click at [473, 426] on tr "頭皮理療 1398 2 1 / 1 2 699 699 24817 42 29 / 13 42 591 591" at bounding box center [865, 425] width 1364 height 21
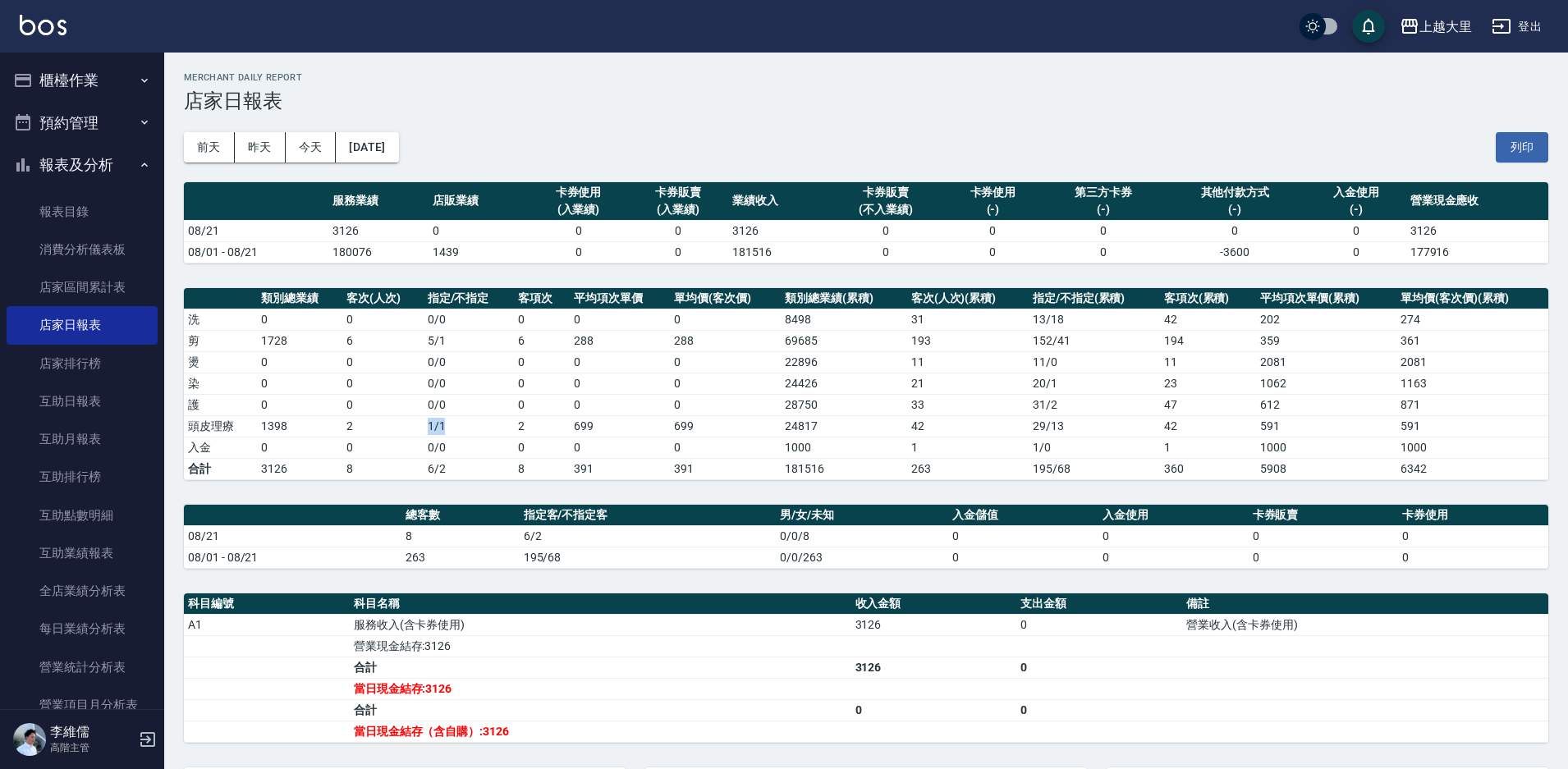
click at [501, 431] on td "1 / 1" at bounding box center [469, 425] width 91 height 21
click at [1451, 22] on div "上越大里" at bounding box center [1446, 27] width 53 height 21
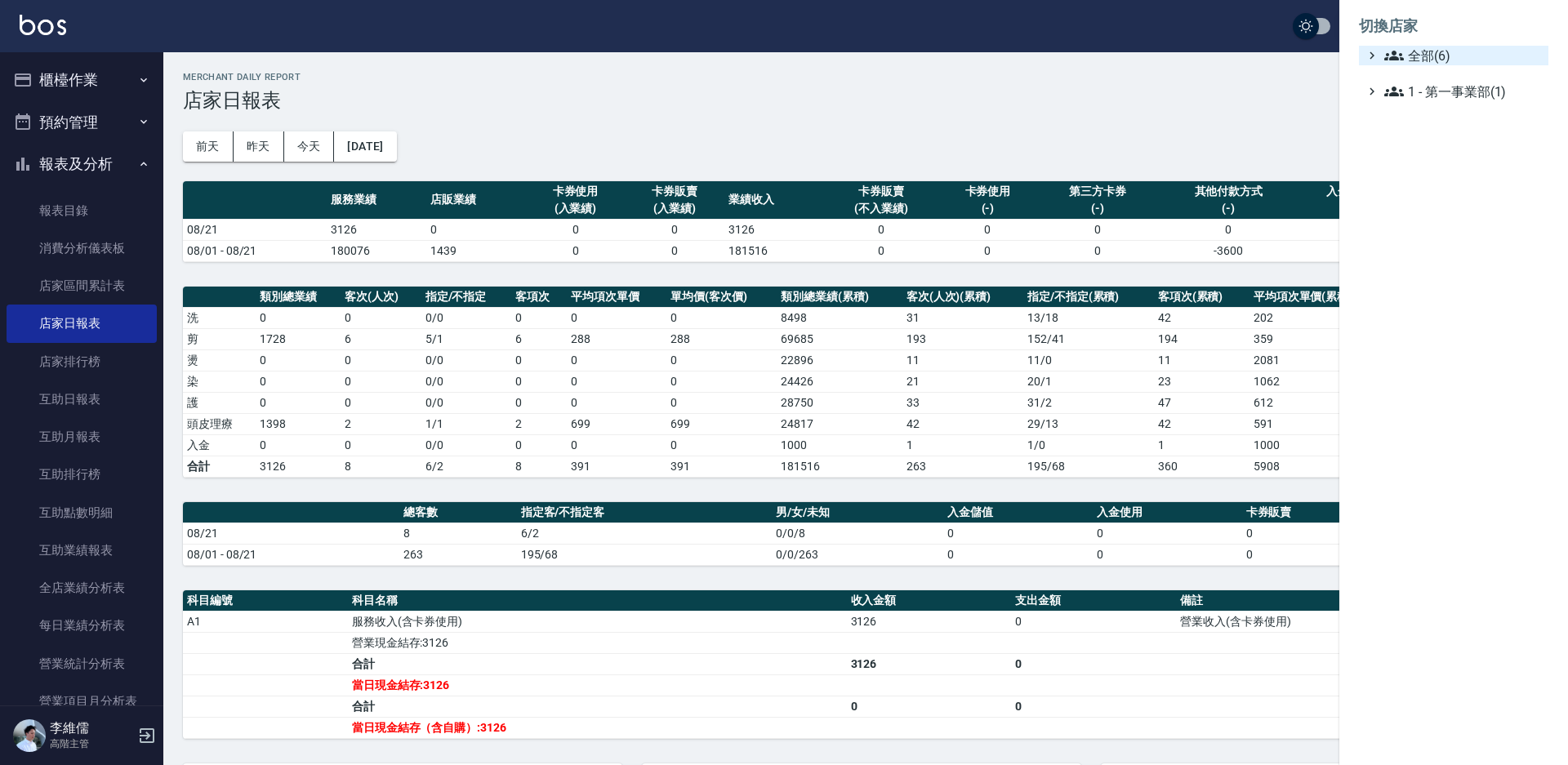
click at [1436, 59] on span "全部(6)" at bounding box center [1462, 55] width 157 height 20
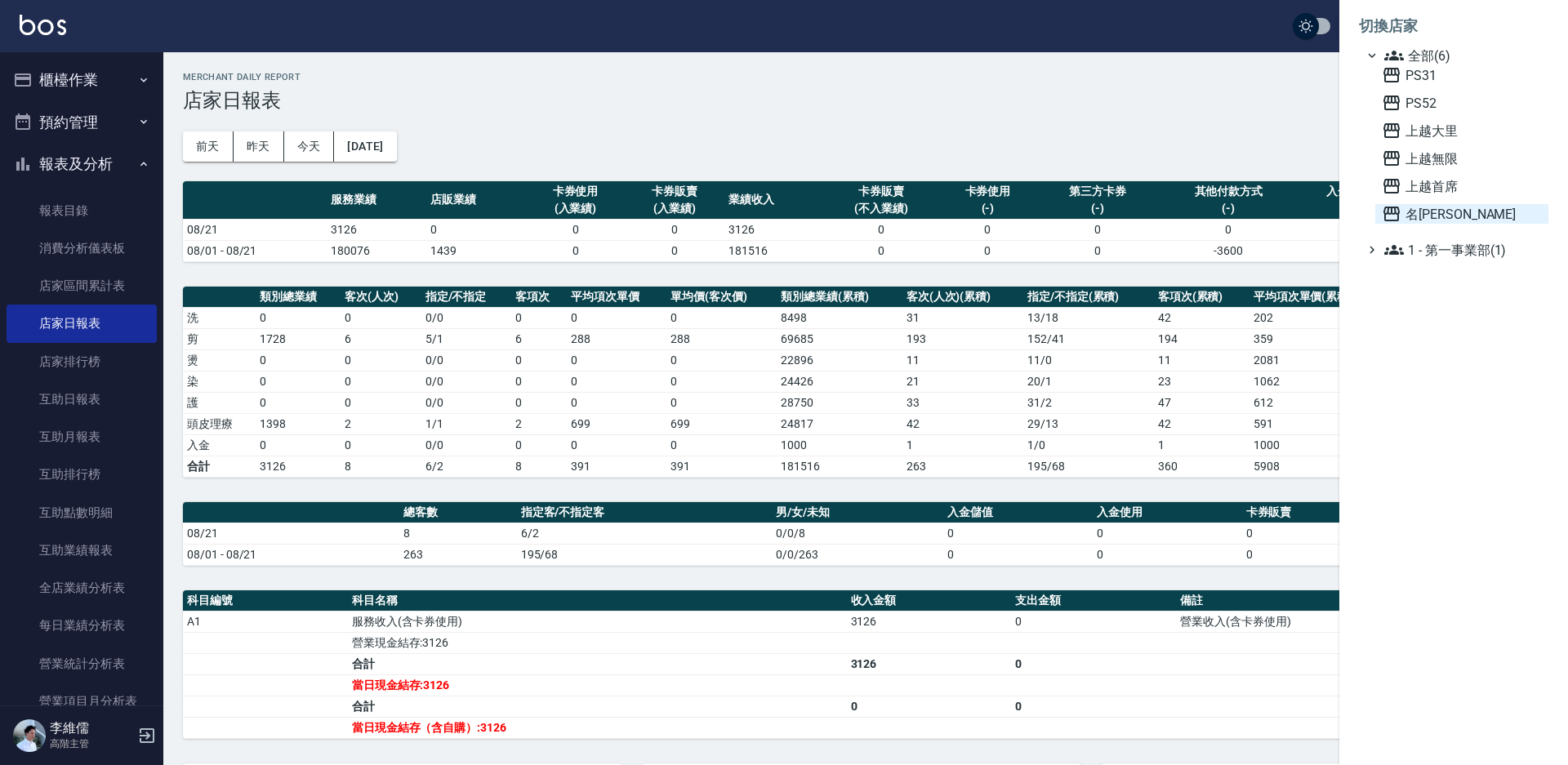
click at [1425, 214] on span "名留霧峰" at bounding box center [1462, 214] width 160 height 20
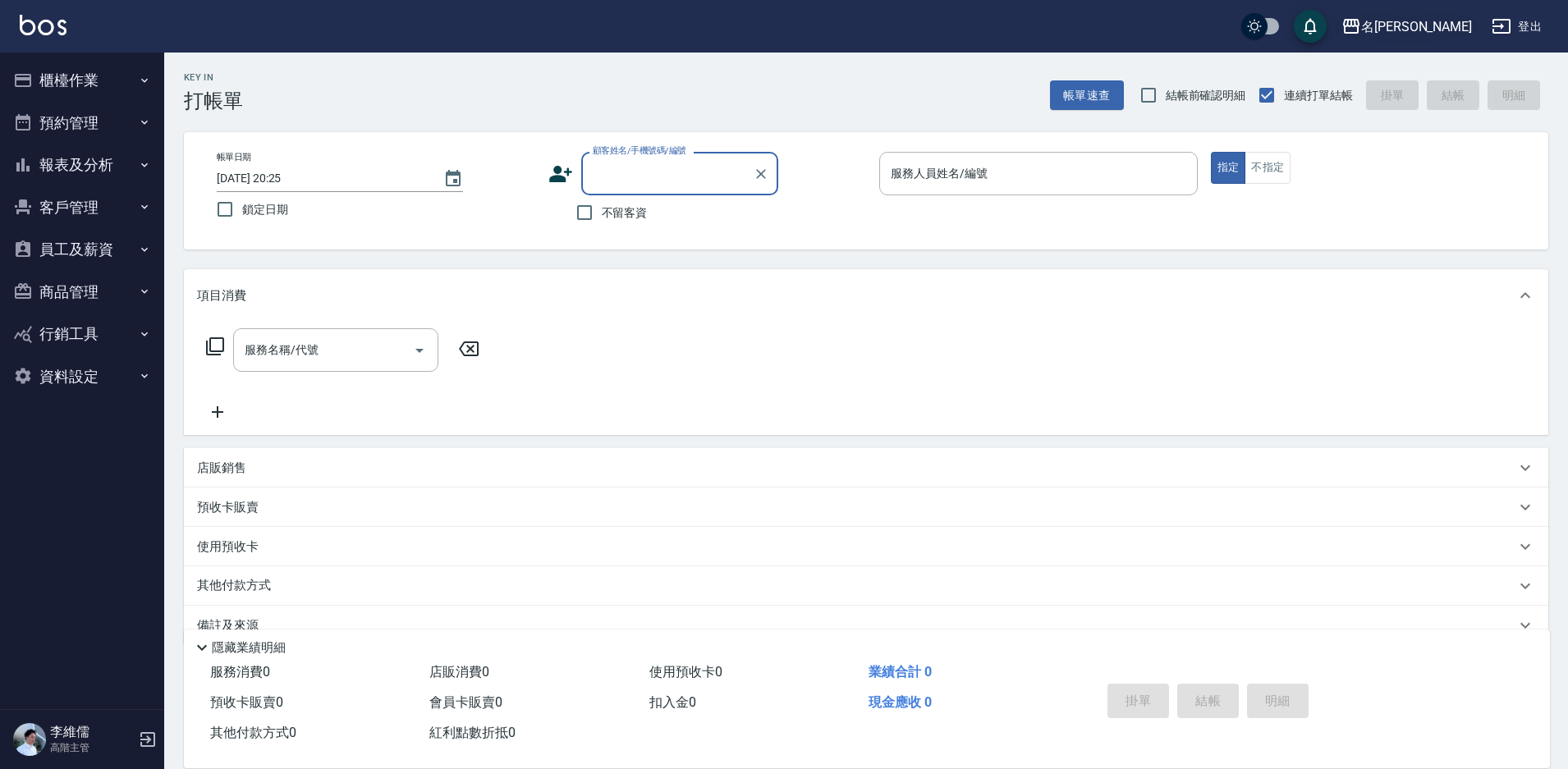
click at [1431, 27] on div "名[PERSON_NAME]" at bounding box center [1417, 27] width 111 height 21
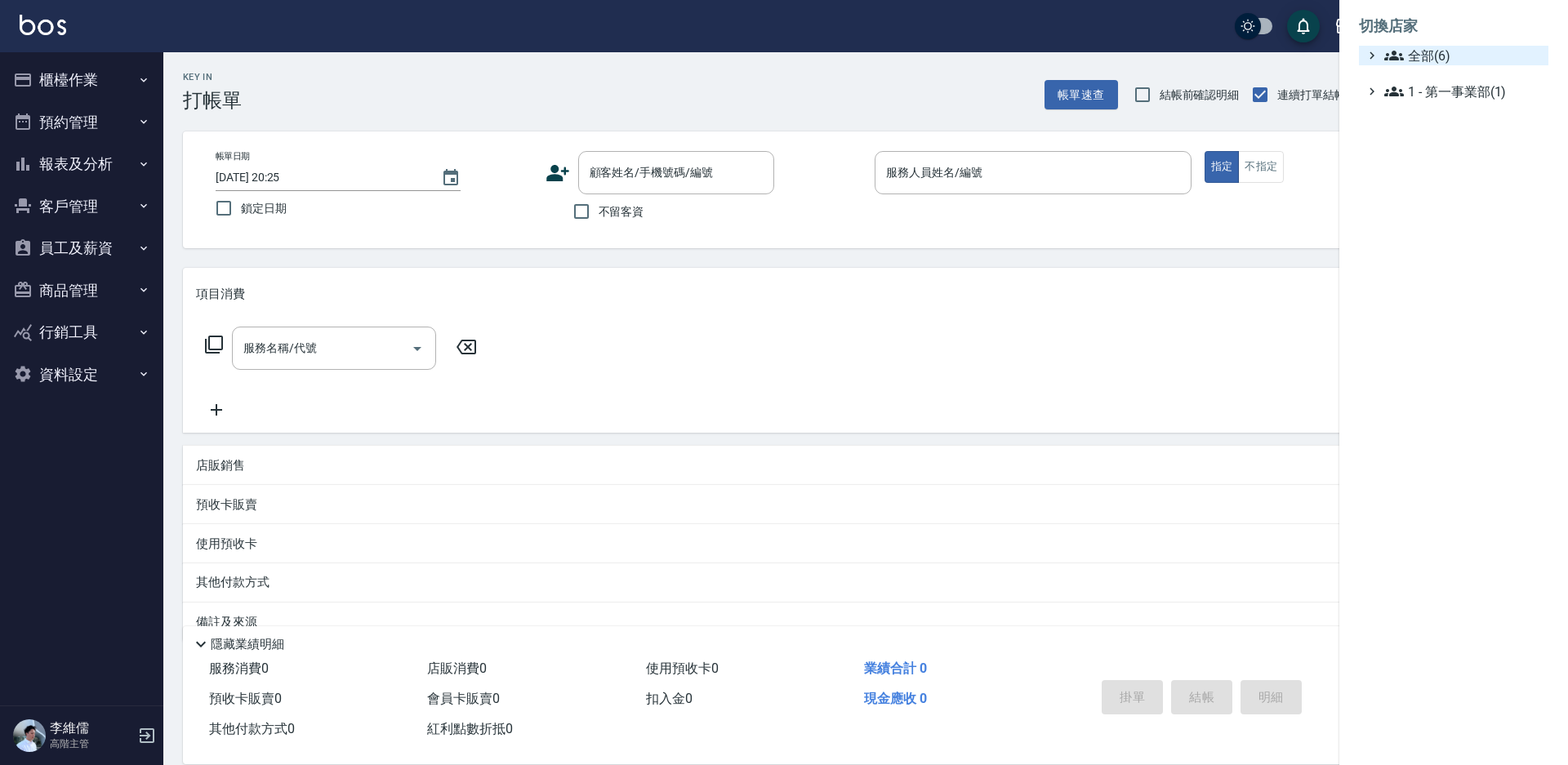
click at [1418, 60] on span "全部(6)" at bounding box center [1462, 55] width 157 height 20
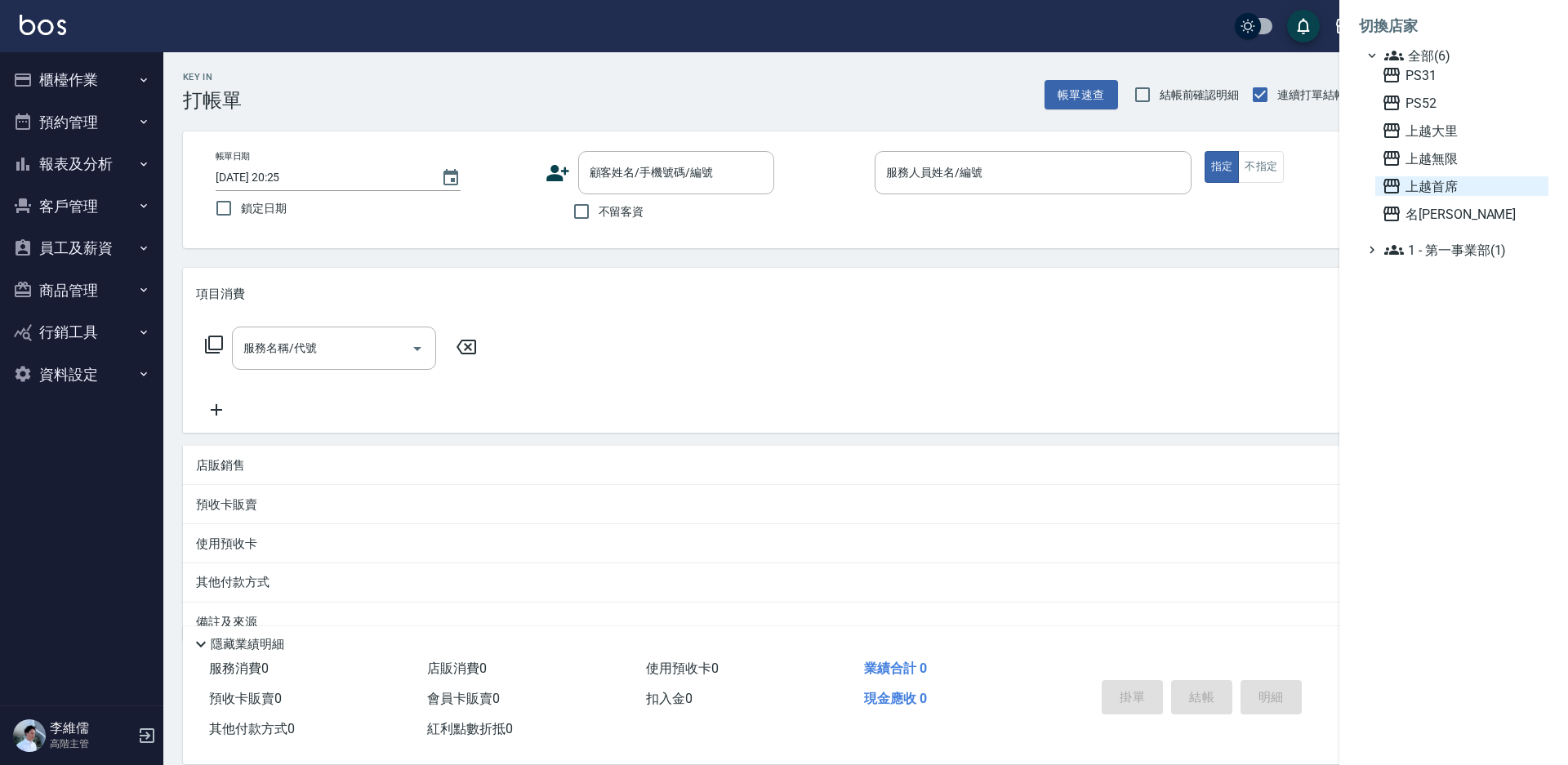
click at [1437, 193] on span "上越首席" at bounding box center [1462, 186] width 160 height 20
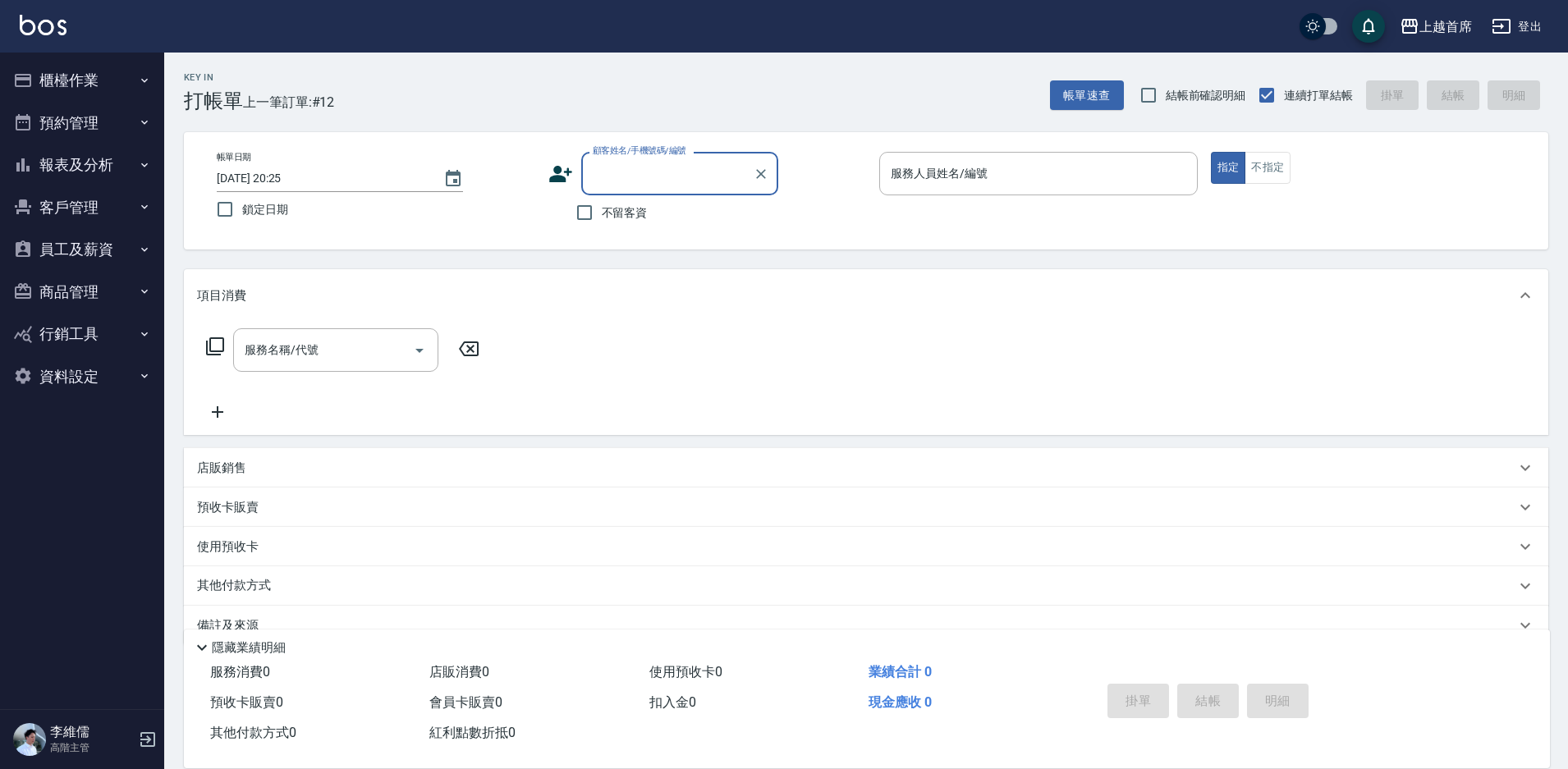
click at [79, 177] on button "報表及分析" at bounding box center [82, 165] width 151 height 43
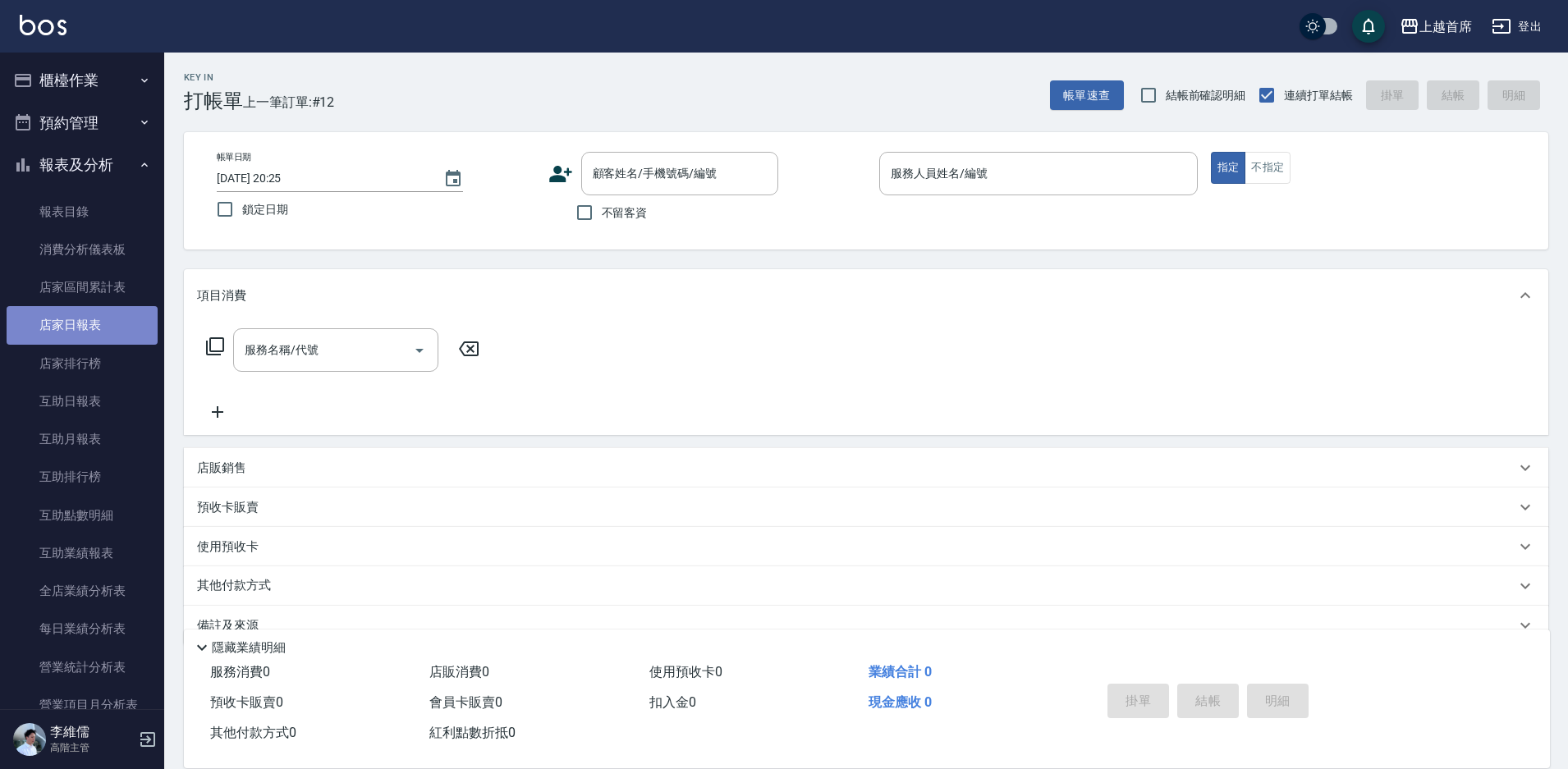
click at [86, 337] on link "店家日報表" at bounding box center [82, 325] width 151 height 38
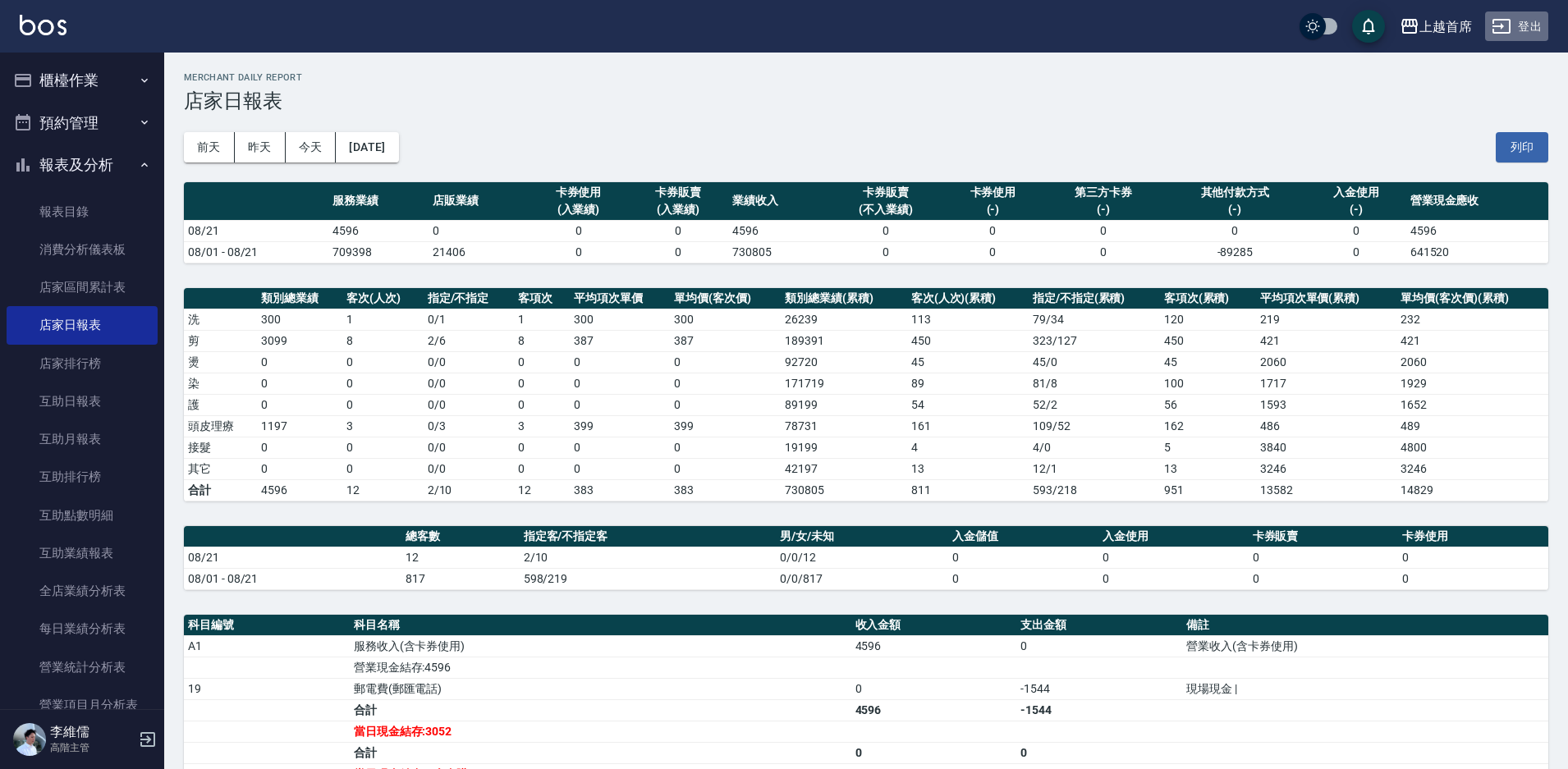
click at [1533, 30] on button "登出" at bounding box center [1517, 27] width 64 height 31
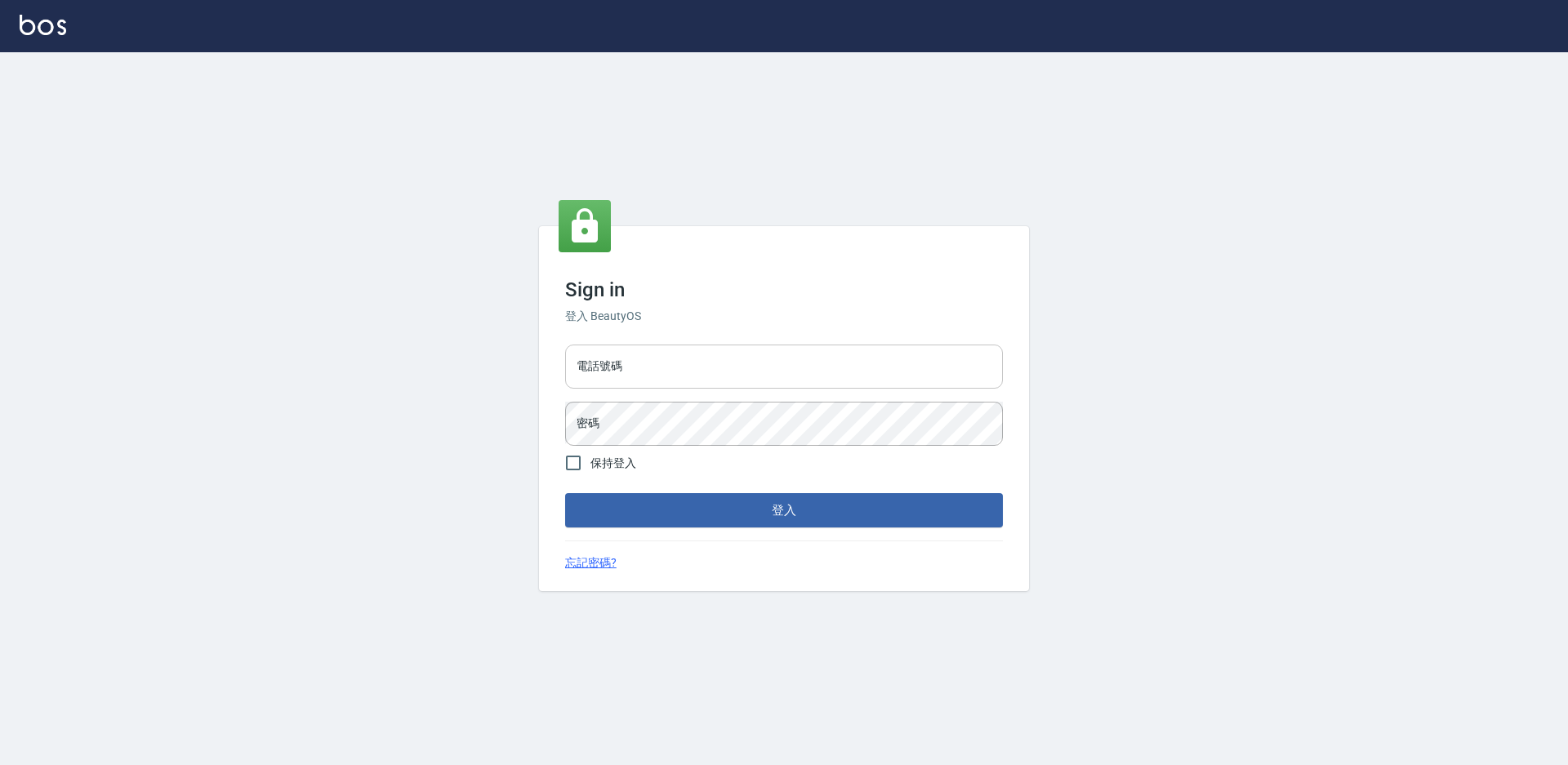
type input "0424861159"
click at [660, 369] on input "0424861159" at bounding box center [784, 367] width 438 height 44
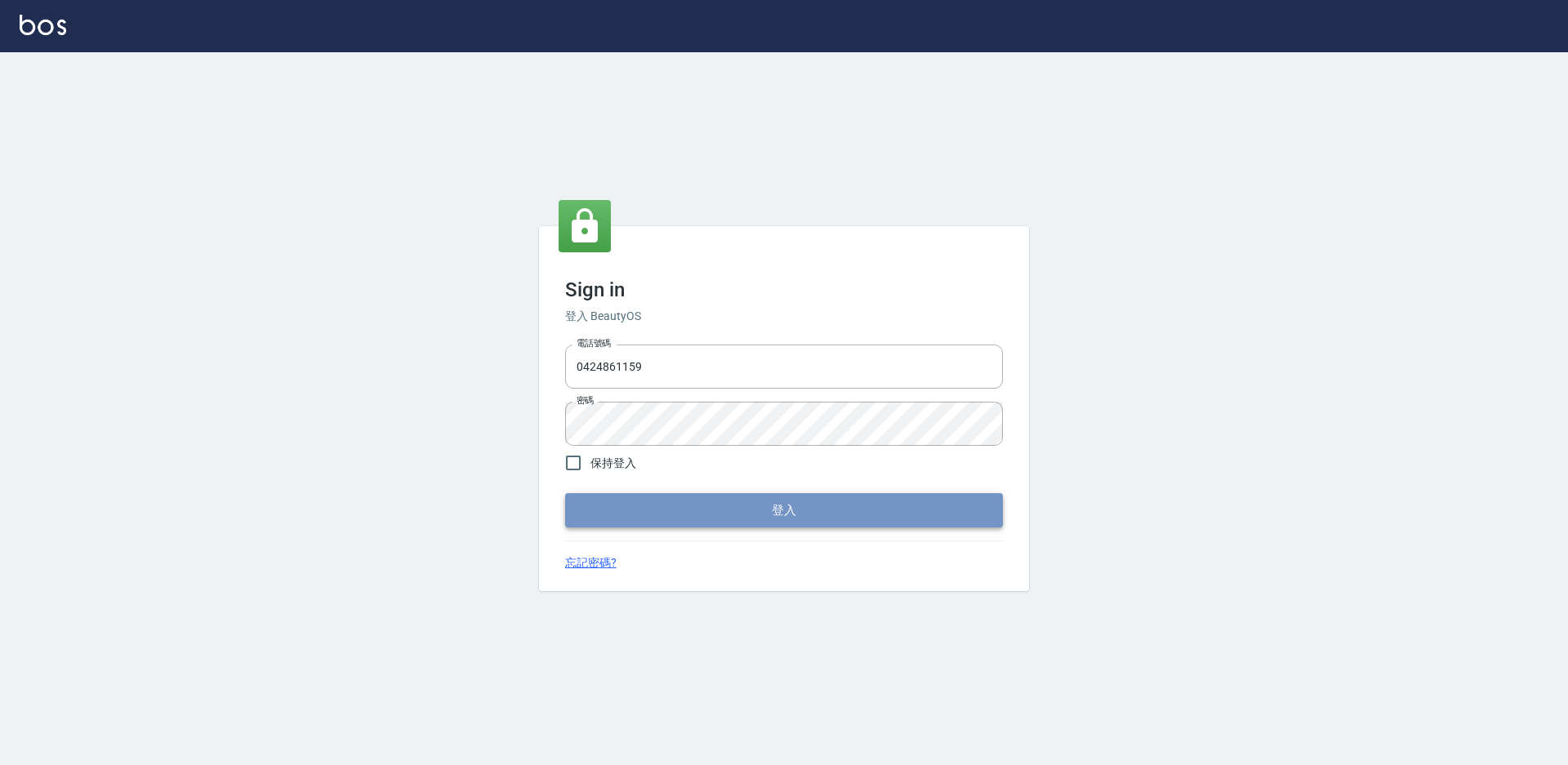
click at [838, 516] on button "登入" at bounding box center [784, 510] width 438 height 35
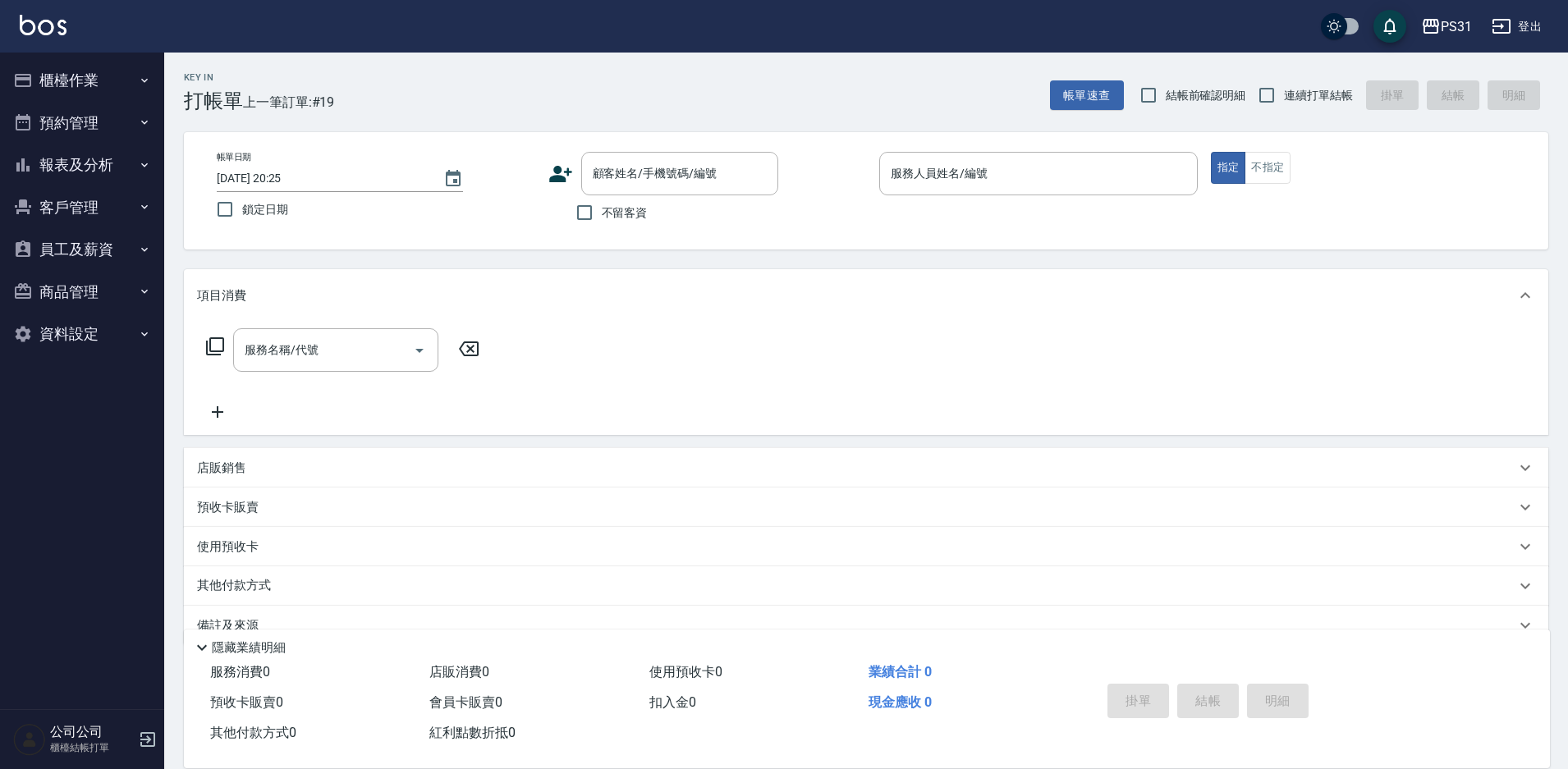
click at [69, 168] on button "報表及分析" at bounding box center [82, 165] width 151 height 43
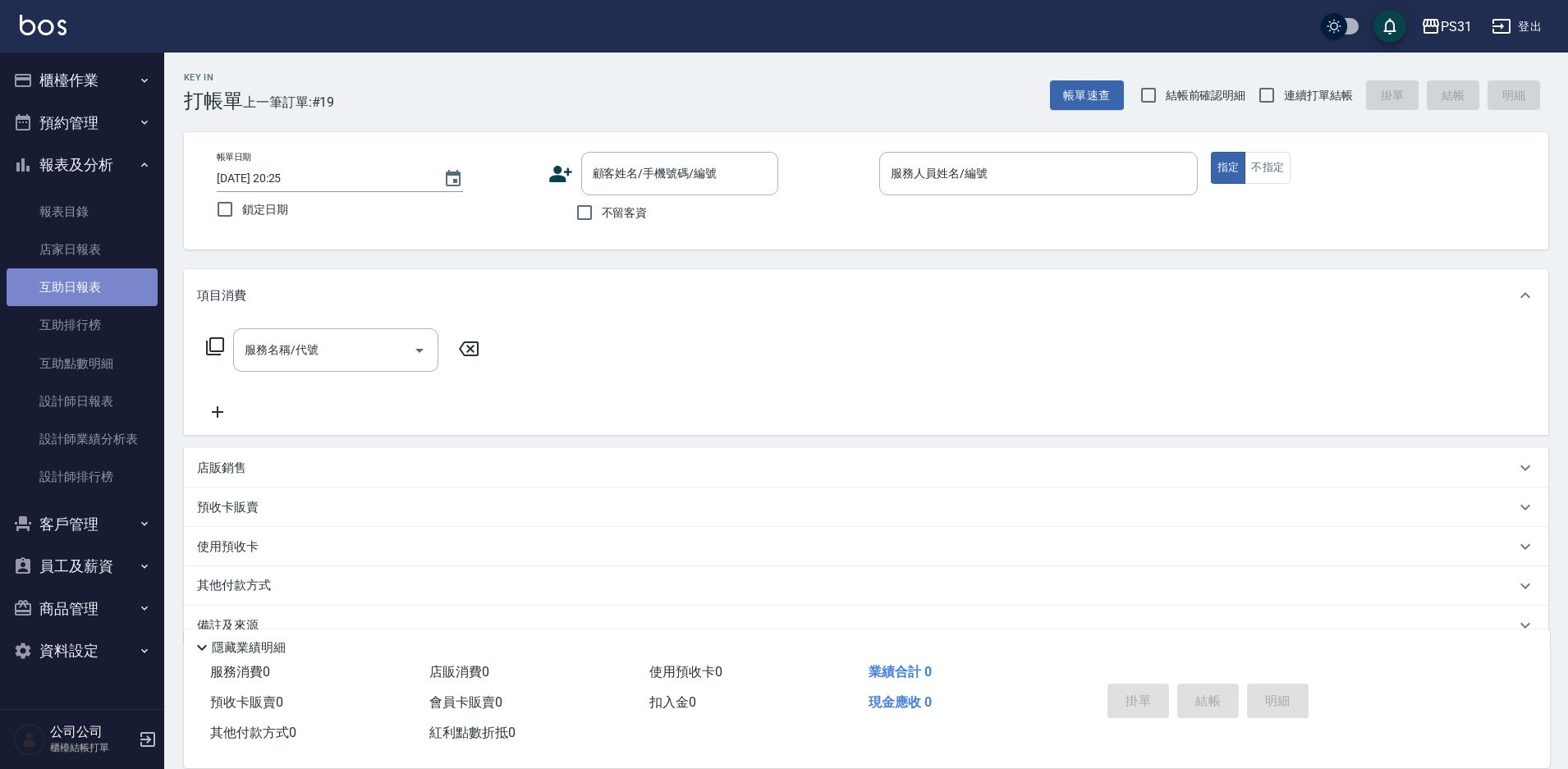
click at [92, 274] on link "互助日報表" at bounding box center [82, 287] width 151 height 38
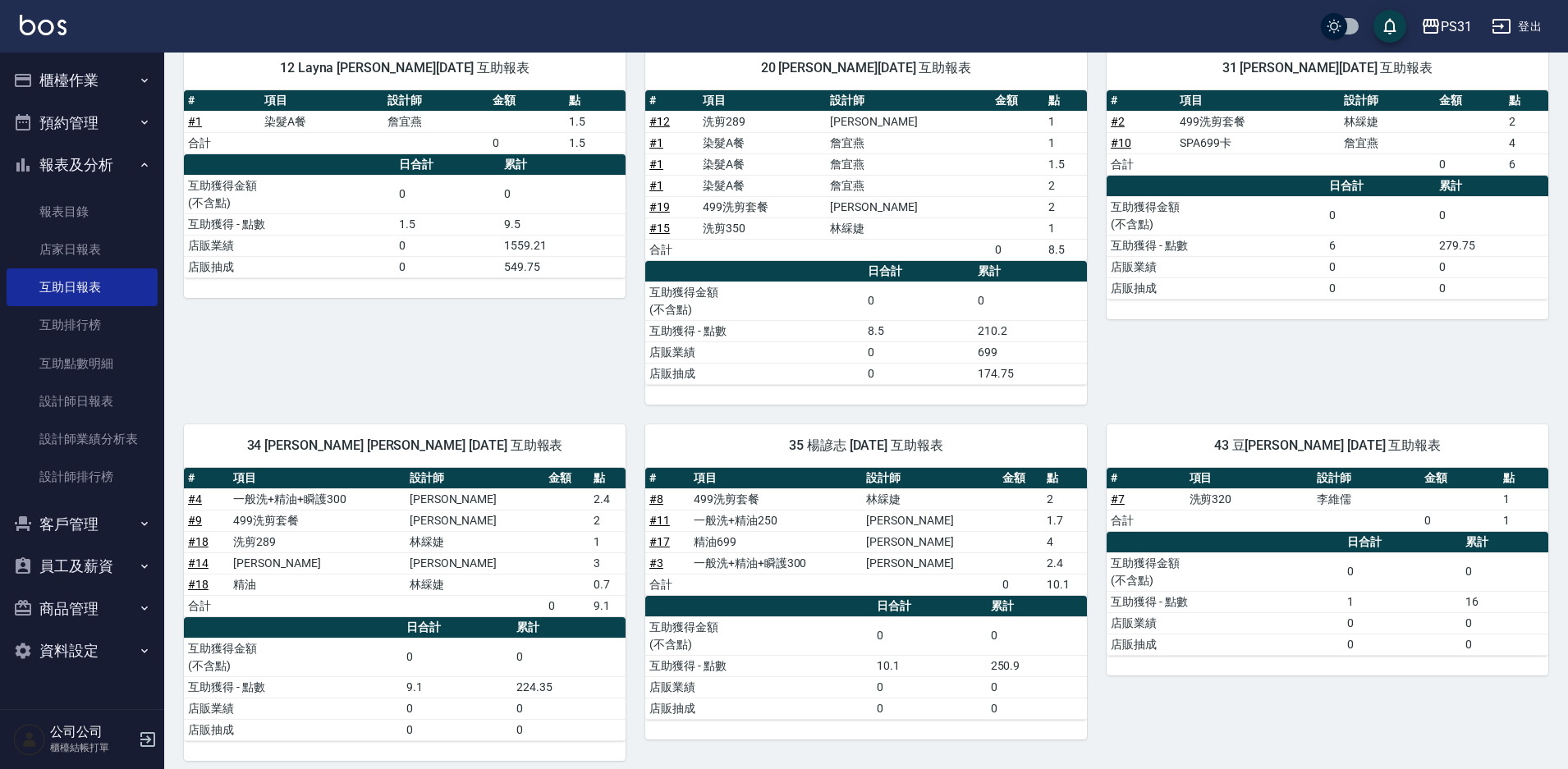
scroll to position [207, 0]
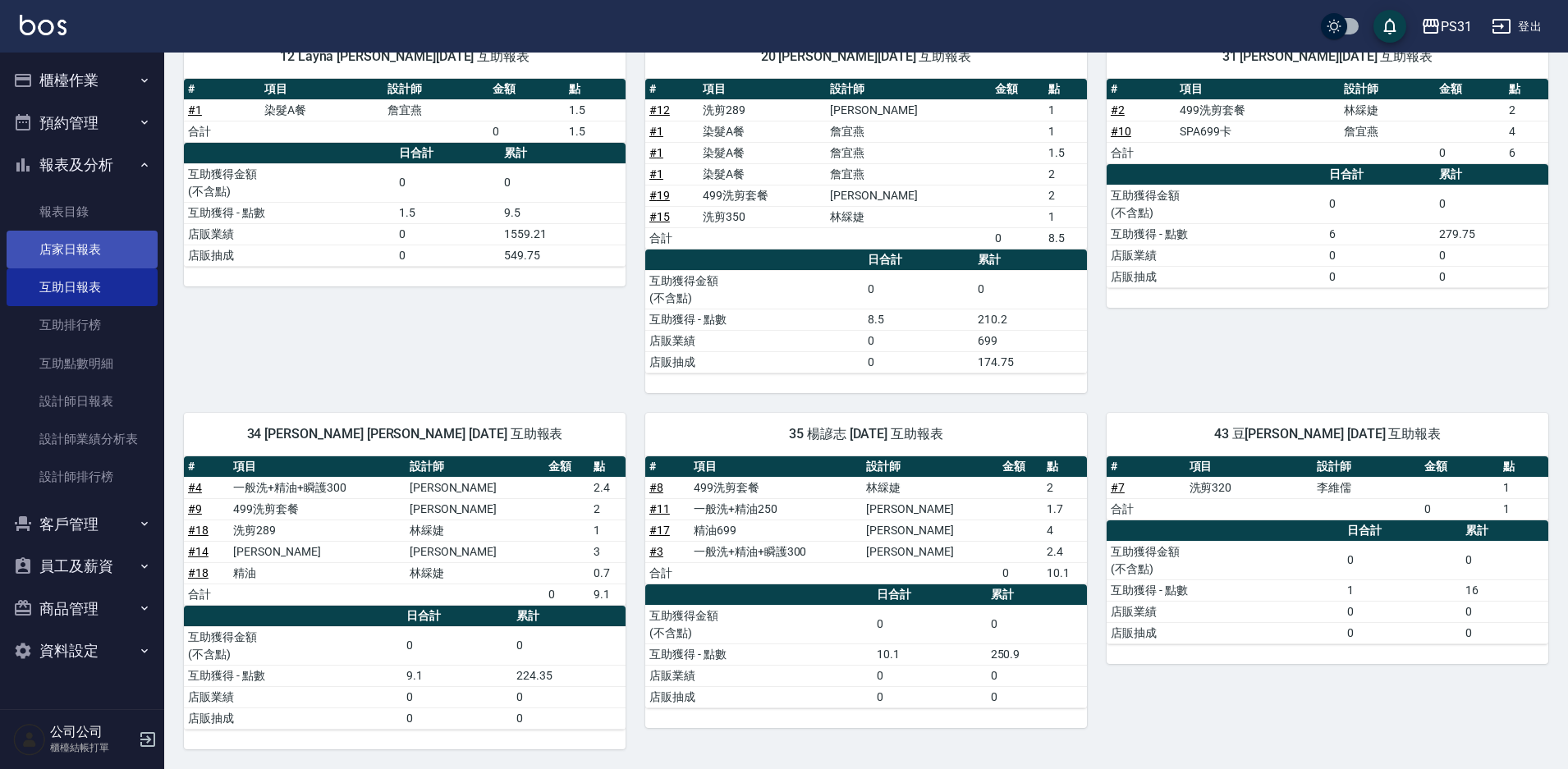
click at [64, 242] on link "店家日報表" at bounding box center [82, 249] width 151 height 38
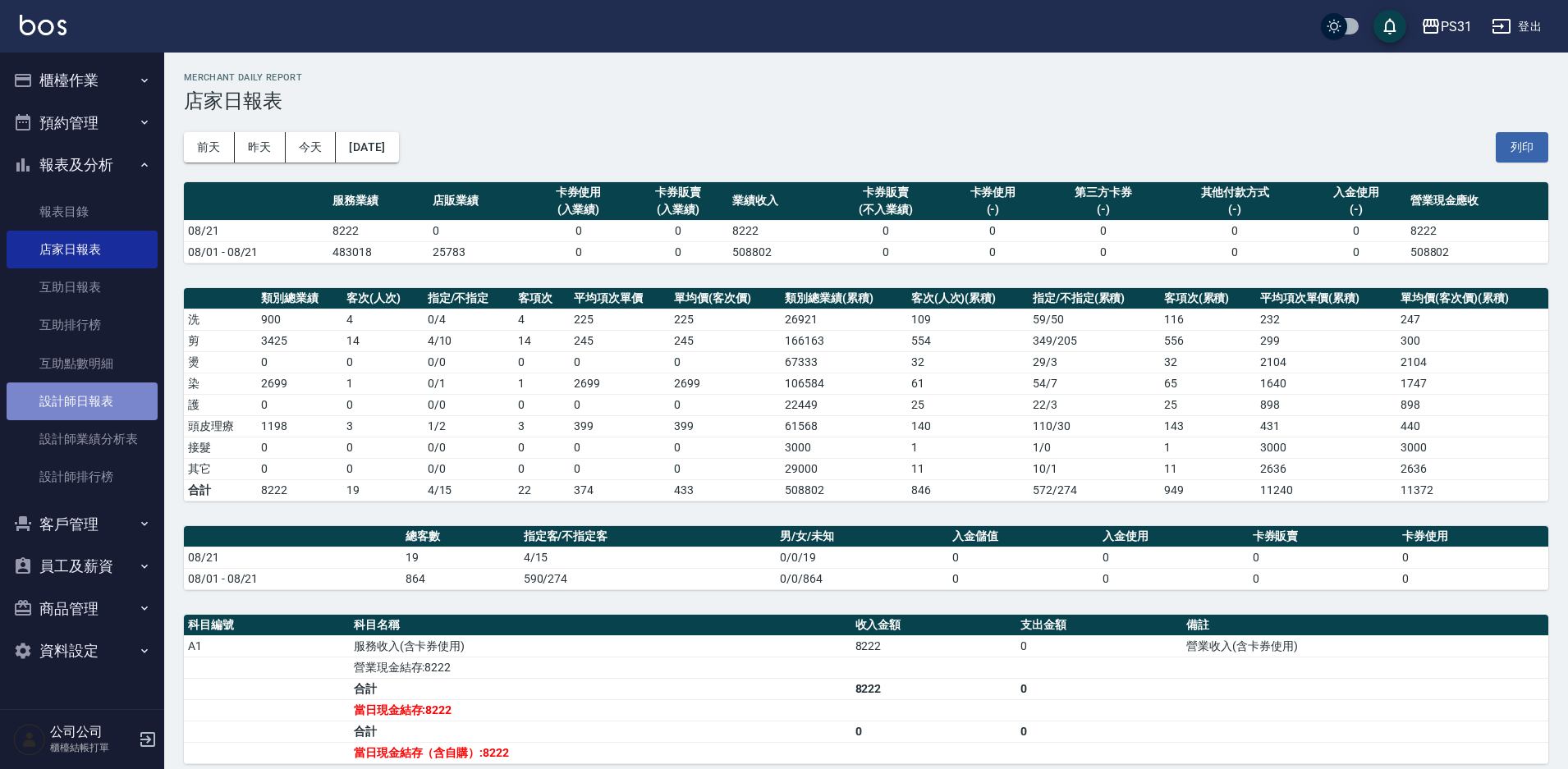
click at [81, 401] on link "設計師日報表" at bounding box center [82, 401] width 151 height 38
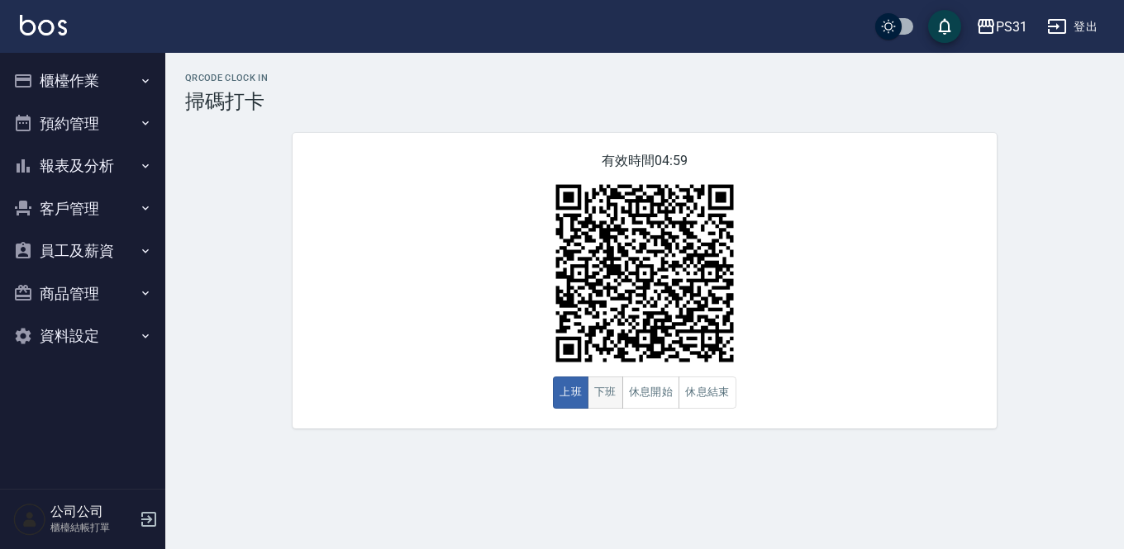
click at [603, 395] on button "下班" at bounding box center [605, 393] width 36 height 32
